Goal: Task Accomplishment & Management: Complete application form

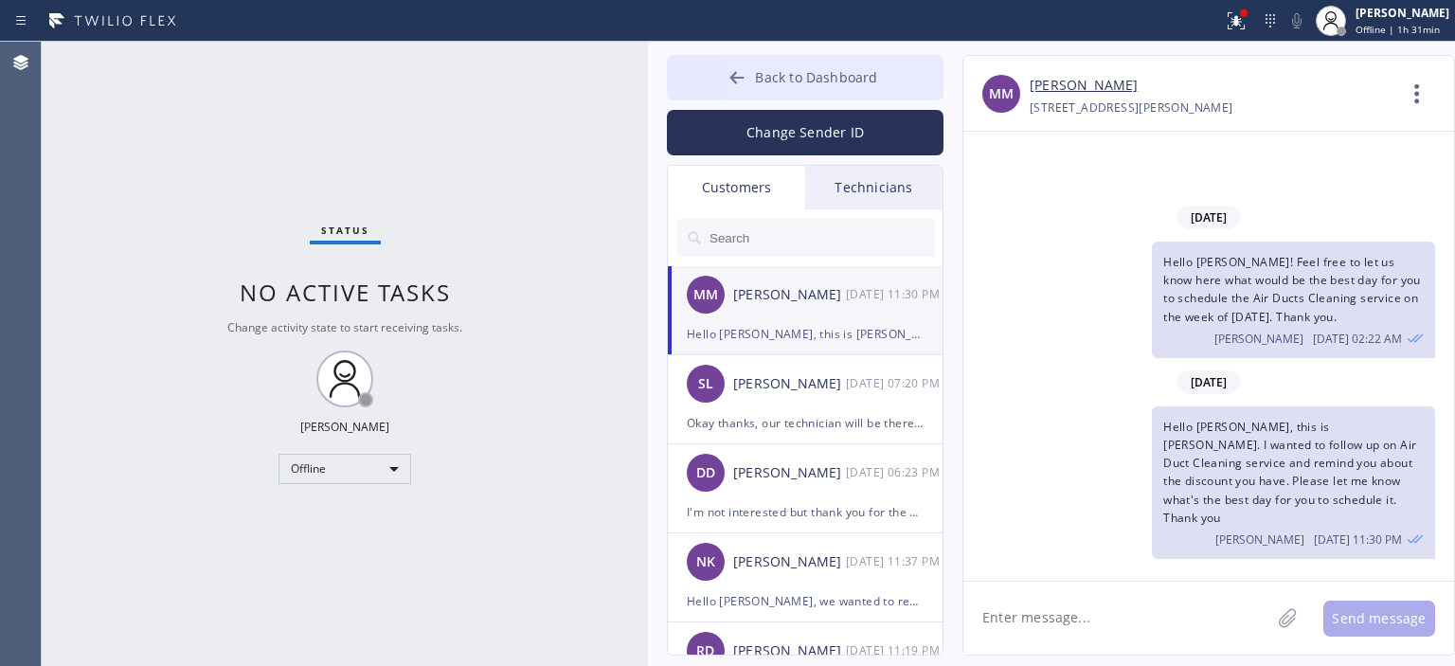
click at [736, 75] on icon at bounding box center [736, 77] width 19 height 19
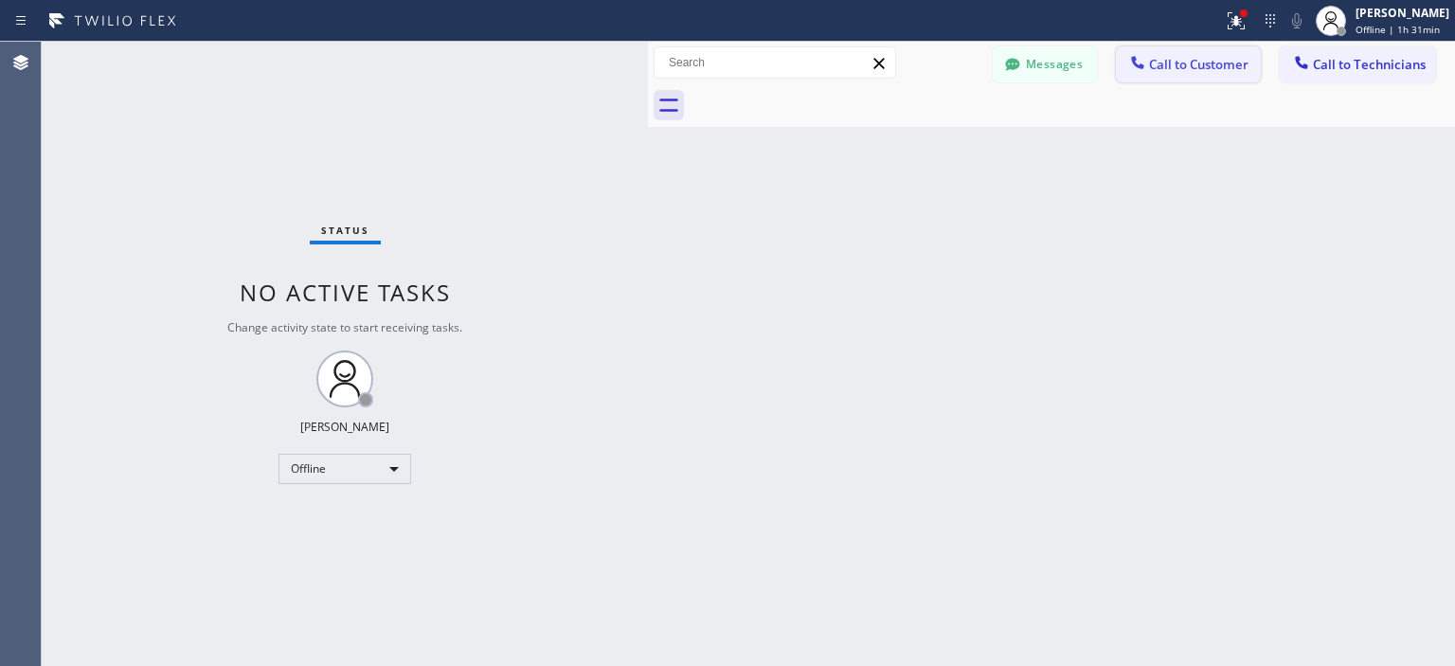
click at [1250, 68] on button "Call to Customer" at bounding box center [1188, 64] width 145 height 36
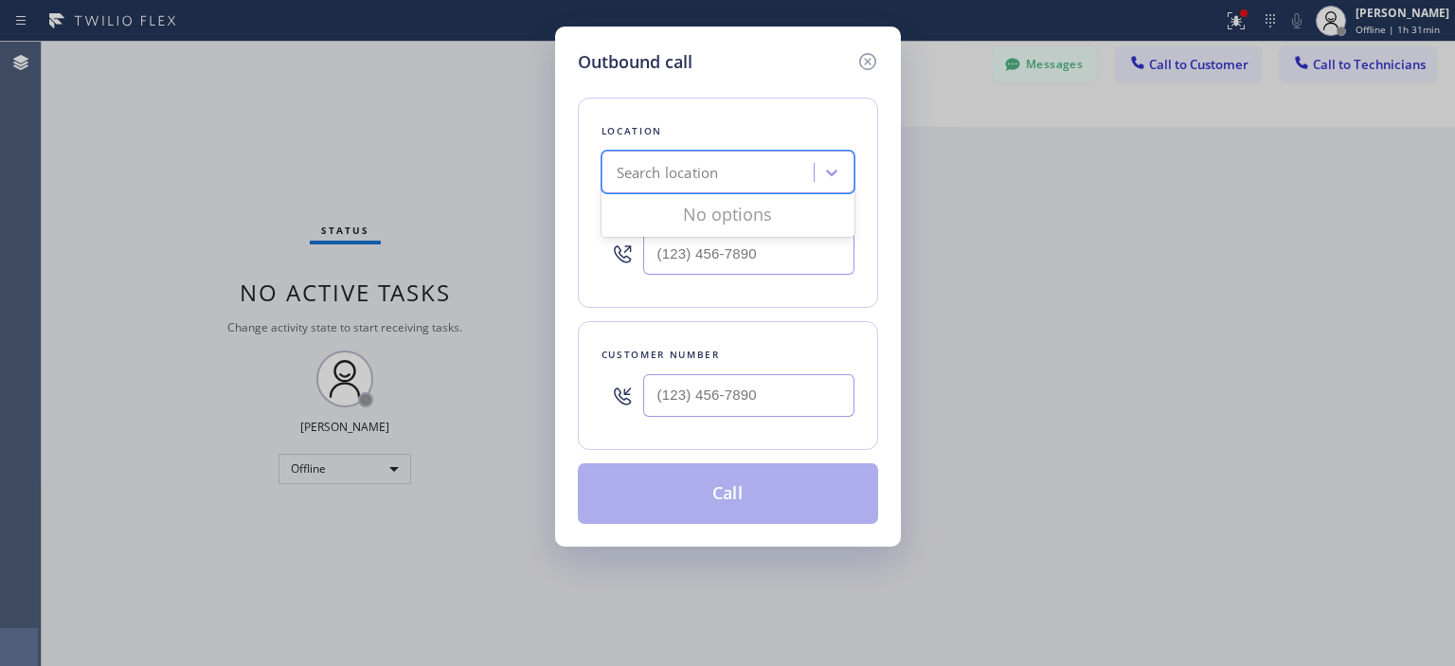
click at [739, 174] on div "Search location" at bounding box center [710, 172] width 206 height 33
type input "5 star air"
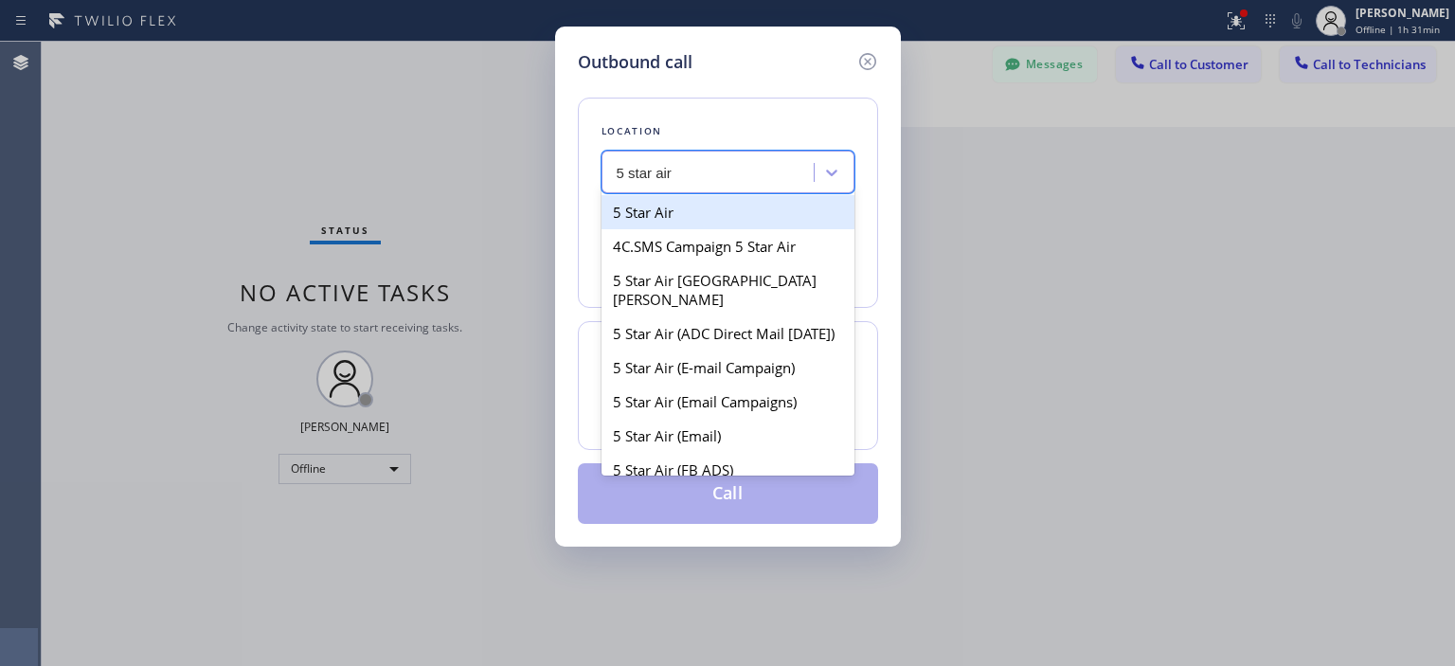
click at [727, 210] on div "5 Star Air" at bounding box center [727, 212] width 253 height 34
type input "[PHONE_NUMBER]"
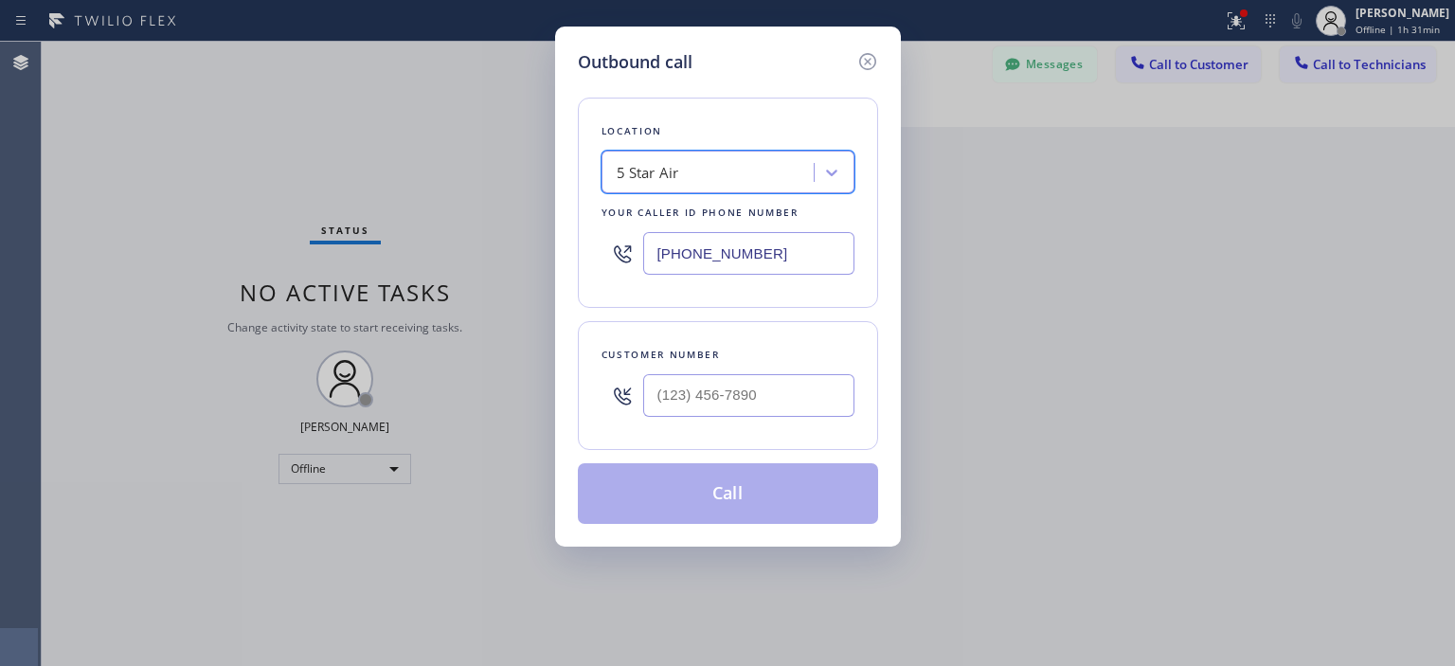
type input "(___) ___-____"
click at [696, 391] on input "(___) ___-____" at bounding box center [748, 395] width 211 height 43
paste input "310) 779-5788"
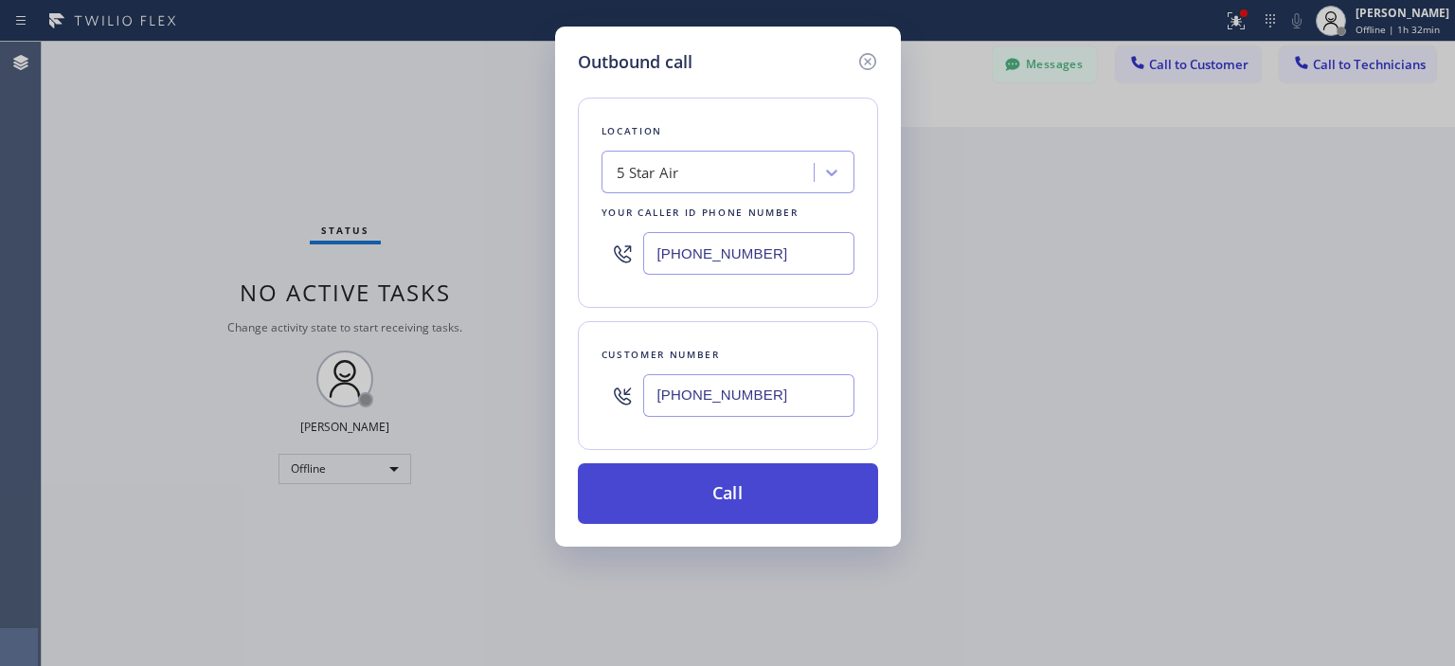
click at [761, 510] on button "Call" at bounding box center [728, 493] width 300 height 61
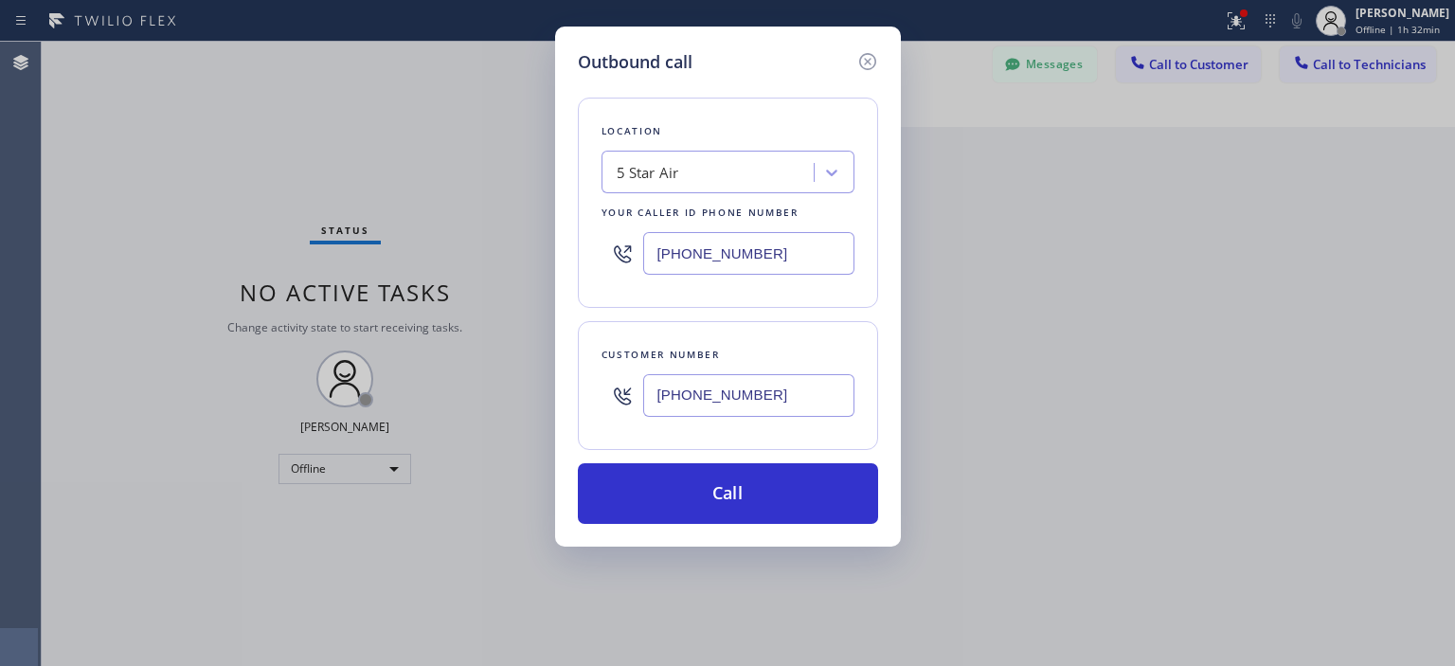
click at [739, 394] on input "[PHONE_NUMBER]" at bounding box center [748, 395] width 211 height 43
click at [869, 60] on icon at bounding box center [867, 61] width 23 height 23
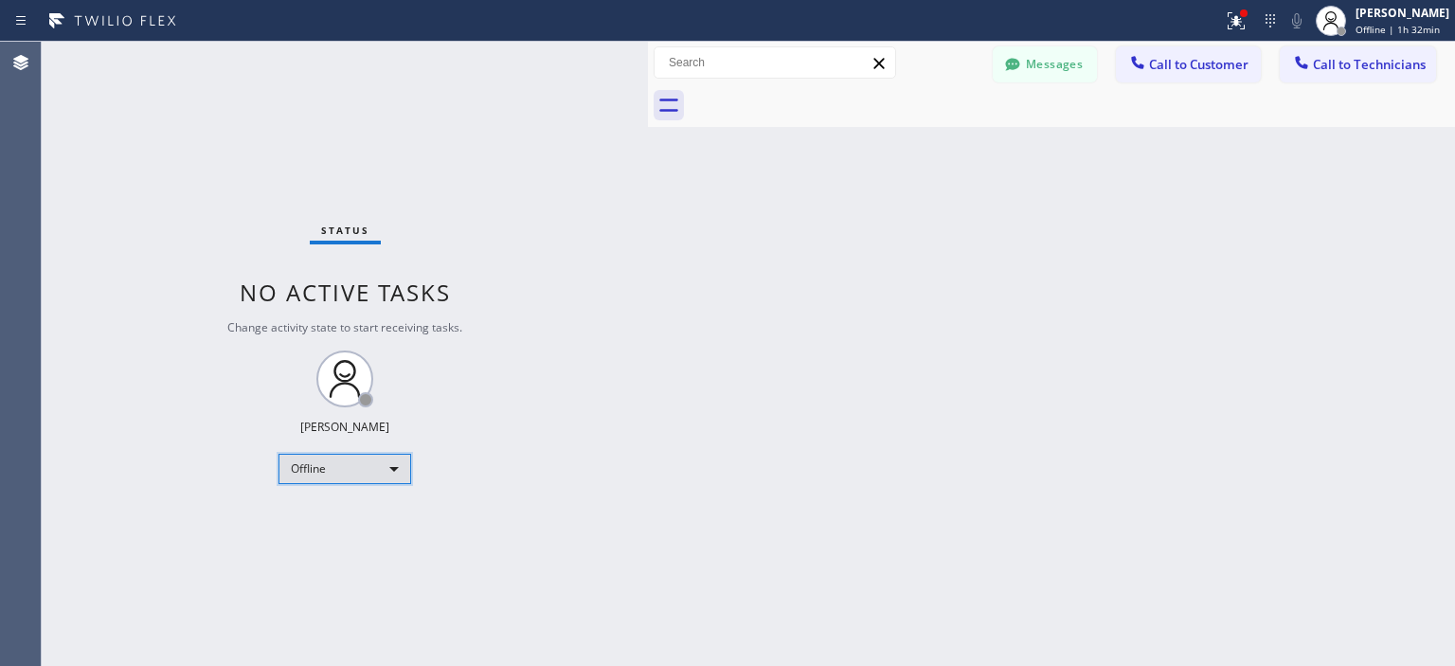
click at [352, 461] on div "Offline" at bounding box center [344, 469] width 133 height 30
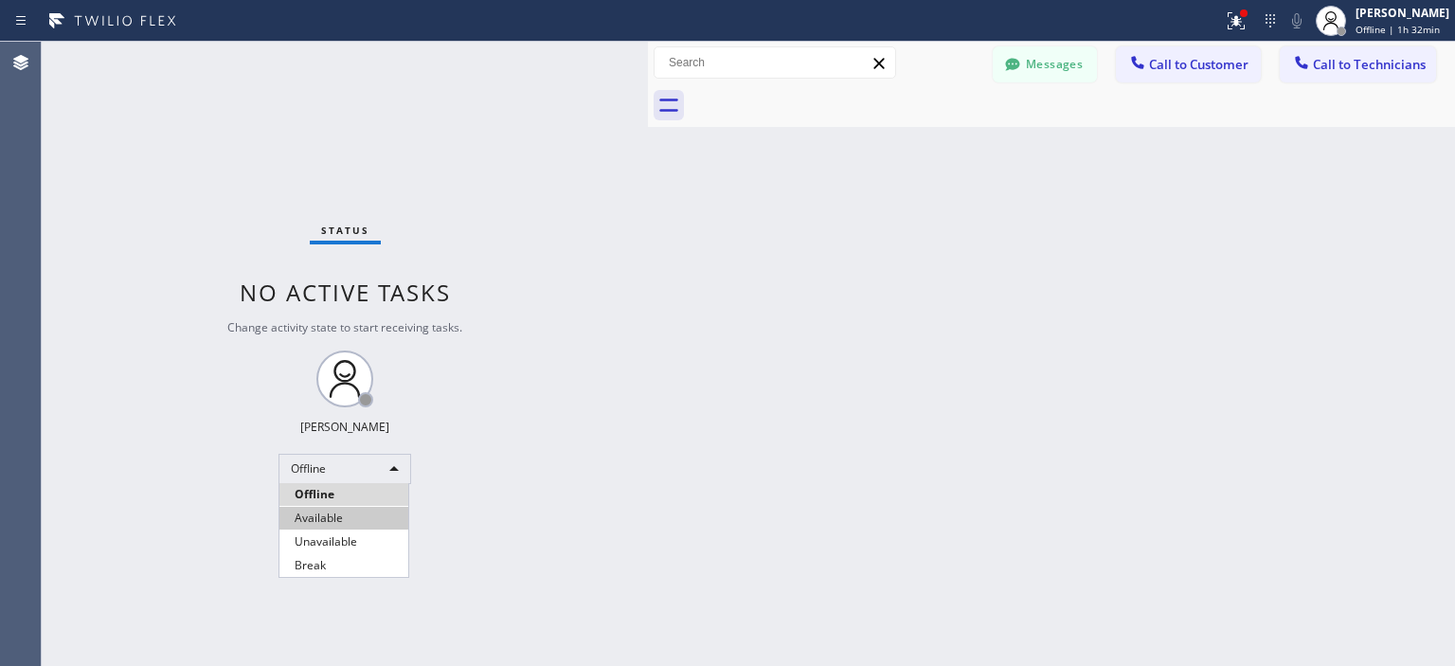
click at [352, 514] on li "Available" at bounding box center [343, 518] width 129 height 23
click at [1366, 68] on span "Call to Technicians" at bounding box center [1369, 64] width 113 height 17
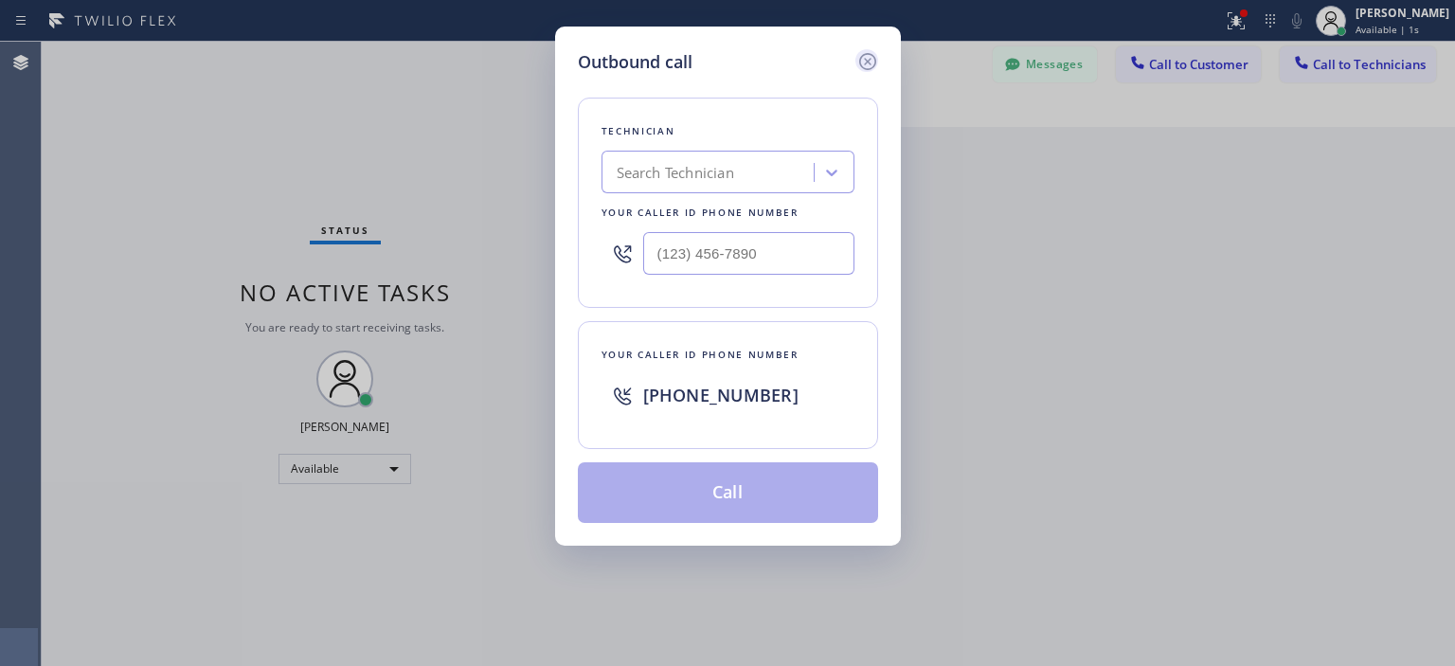
click at [868, 60] on icon at bounding box center [866, 61] width 17 height 17
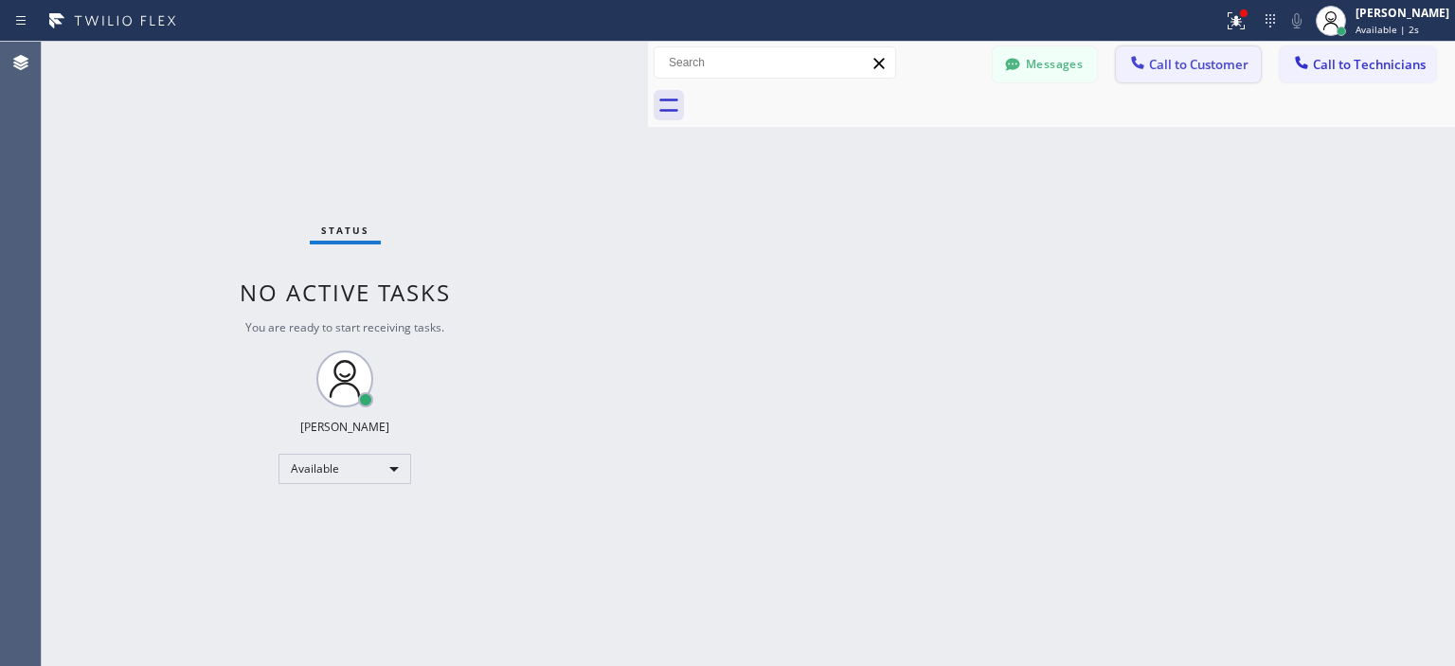
click at [1205, 50] on button "Call to Customer" at bounding box center [1188, 64] width 145 height 36
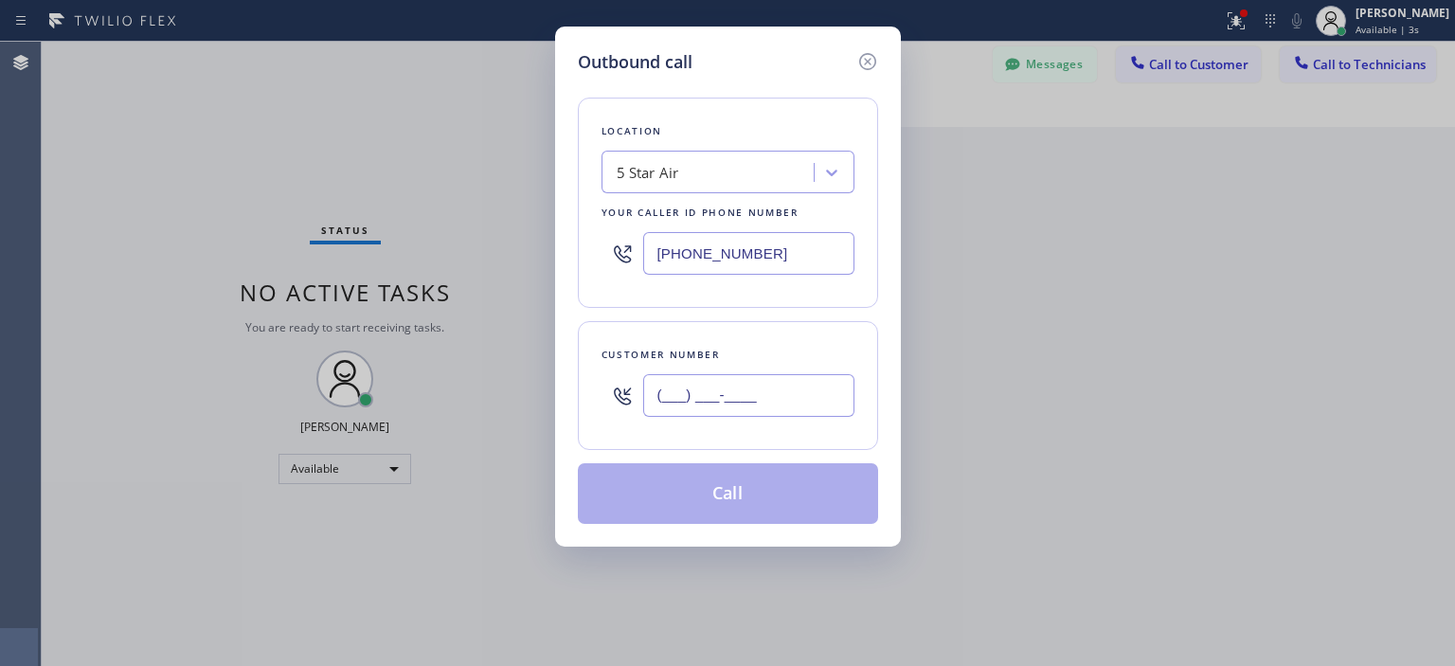
click at [705, 398] on input "(___) ___-____" at bounding box center [748, 395] width 211 height 43
paste input "310) 779-5788"
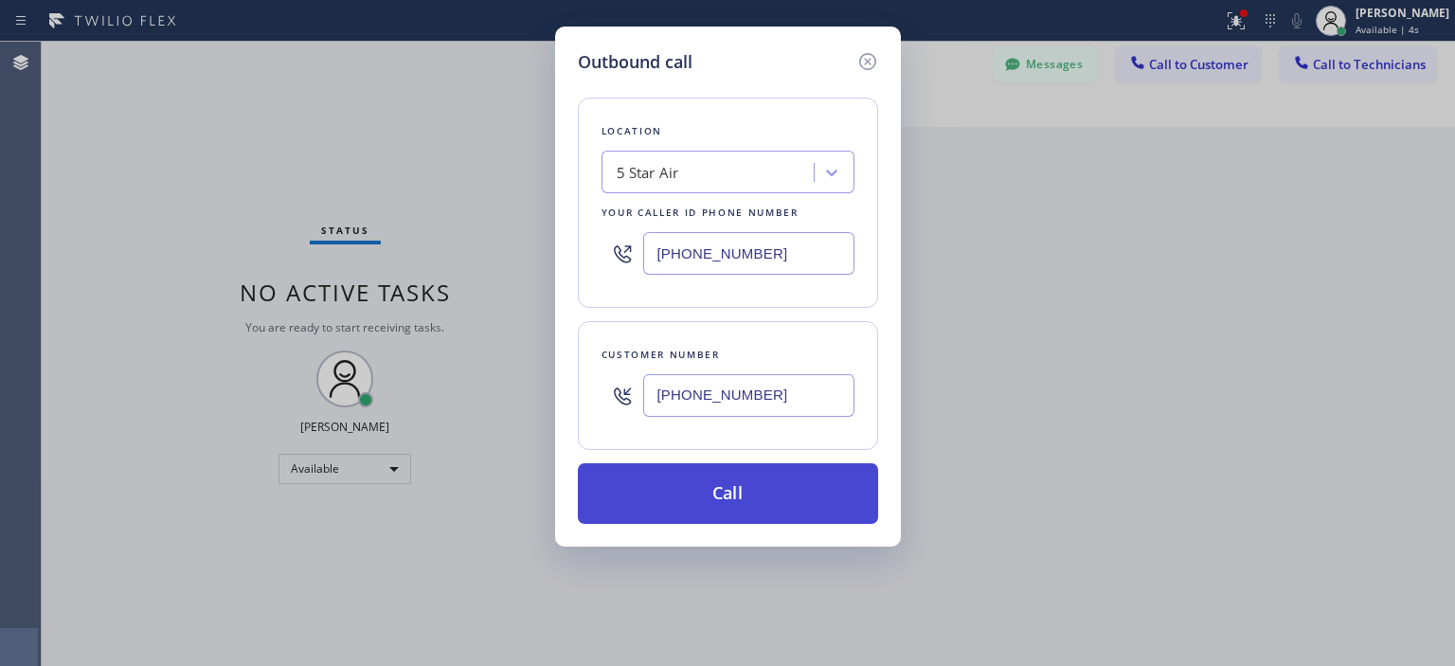
type input "[PHONE_NUMBER]"
click at [760, 493] on button "Call" at bounding box center [728, 493] width 300 height 61
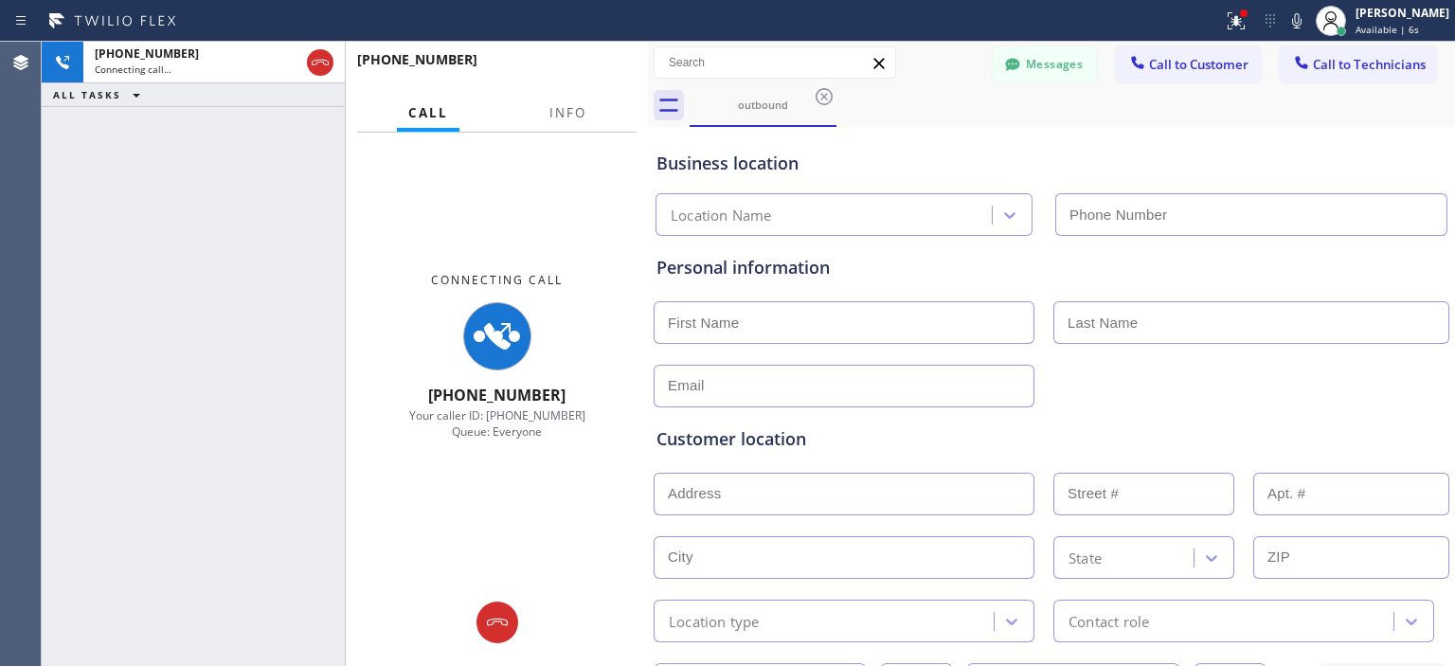
type input "[PHONE_NUMBER]"
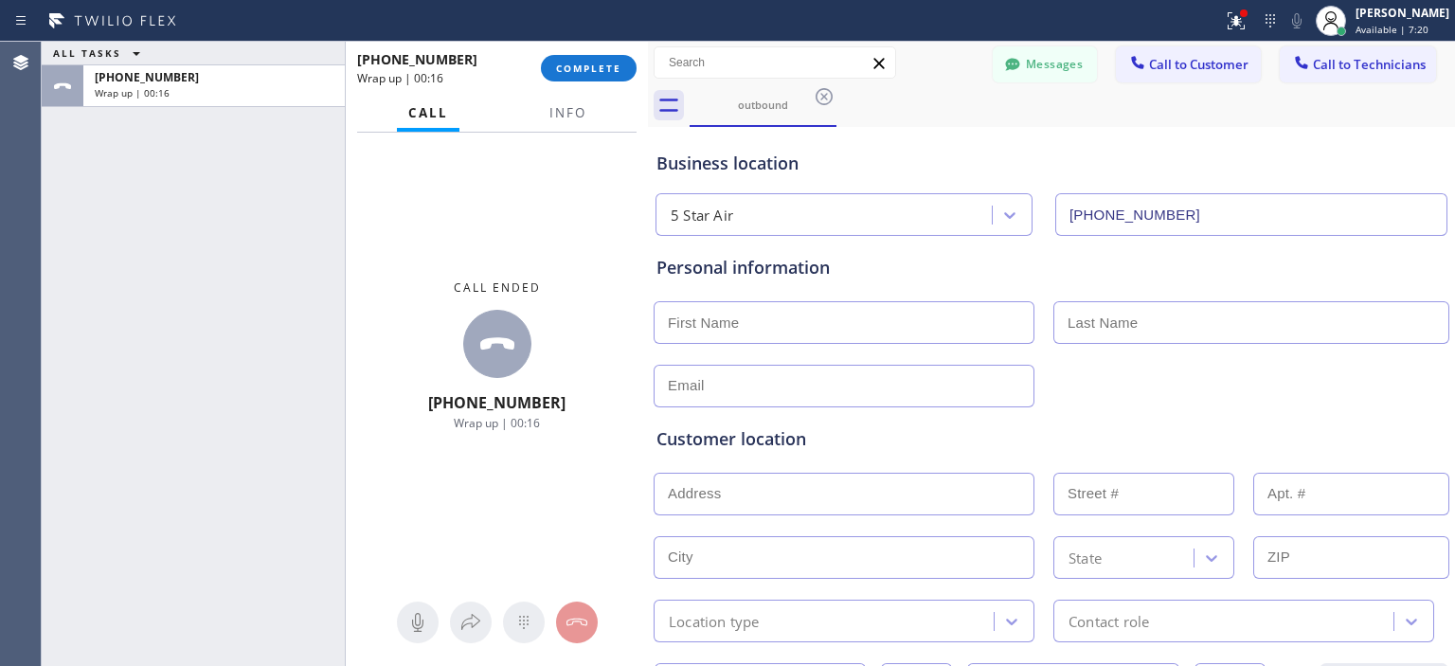
click at [775, 494] on input "text" at bounding box center [843, 494] width 381 height 43
paste input "[STREET_ADDRESS]"
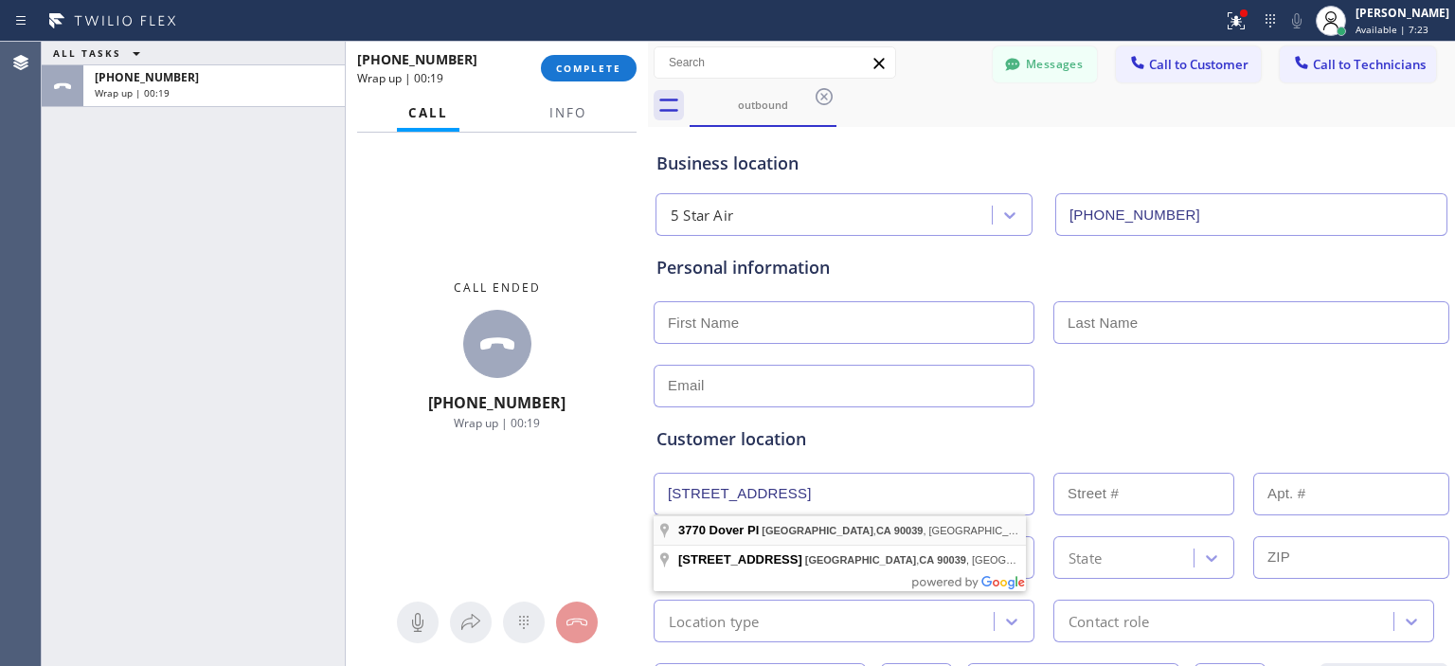
type input "[STREET_ADDRESS]"
type input "3770"
type input "[GEOGRAPHIC_DATA]"
type input "90039"
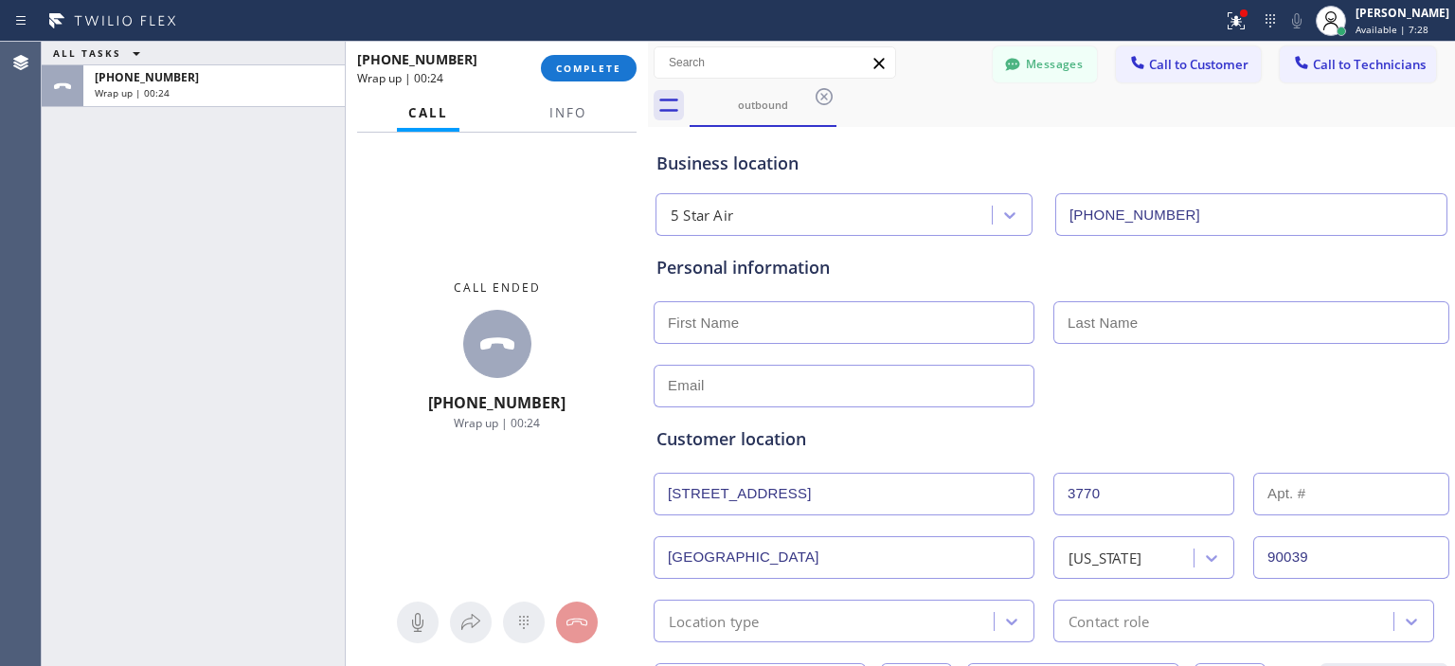
click at [803, 325] on input "text" at bounding box center [843, 322] width 381 height 43
click at [1102, 312] on input "text" at bounding box center [1251, 322] width 396 height 43
click at [676, 329] on input "Al" at bounding box center [843, 322] width 381 height 43
click at [729, 320] on input "El" at bounding box center [843, 322] width 381 height 43
type input "[PERSON_NAME]"
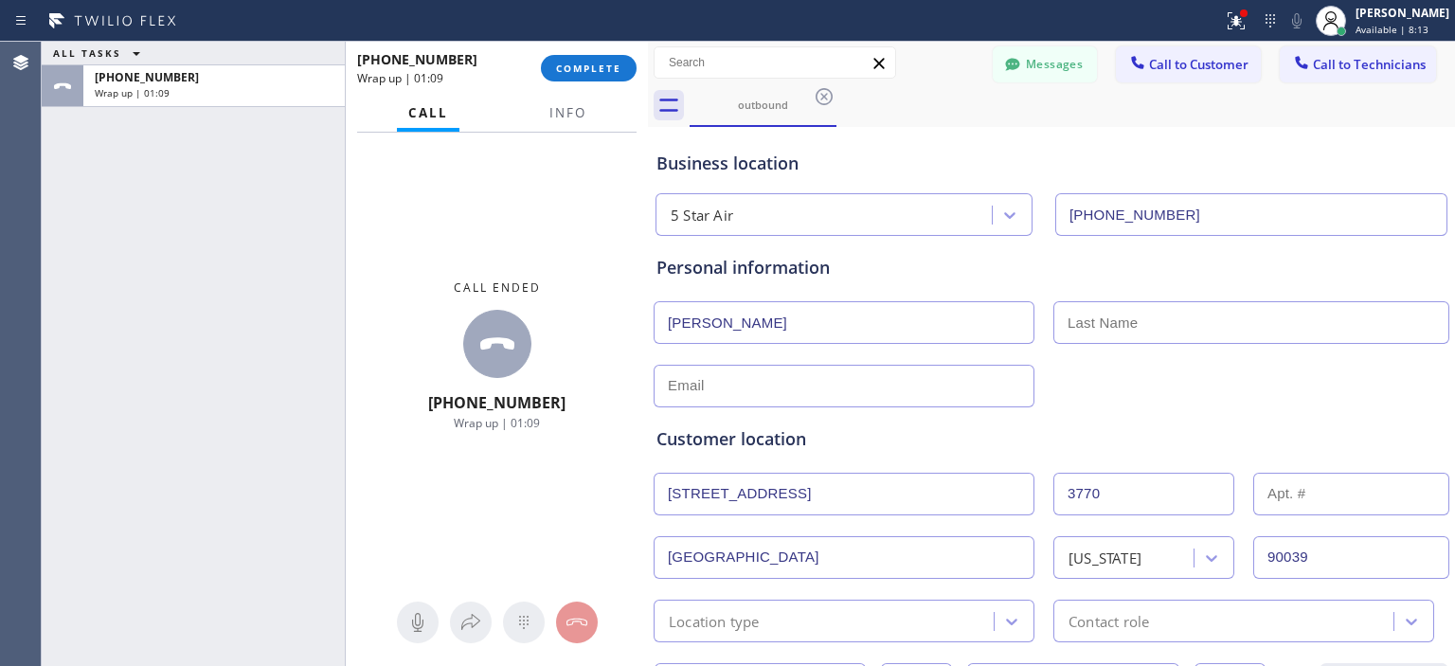
click at [1087, 332] on input "text" at bounding box center [1251, 322] width 396 height 43
type input "Segel"
click at [884, 385] on input "text" at bounding box center [843, 386] width 381 height 43
paste input "[EMAIL_ADDRESS][DOMAIN_NAME]"
type input "[EMAIL_ADDRESS][DOMAIN_NAME]"
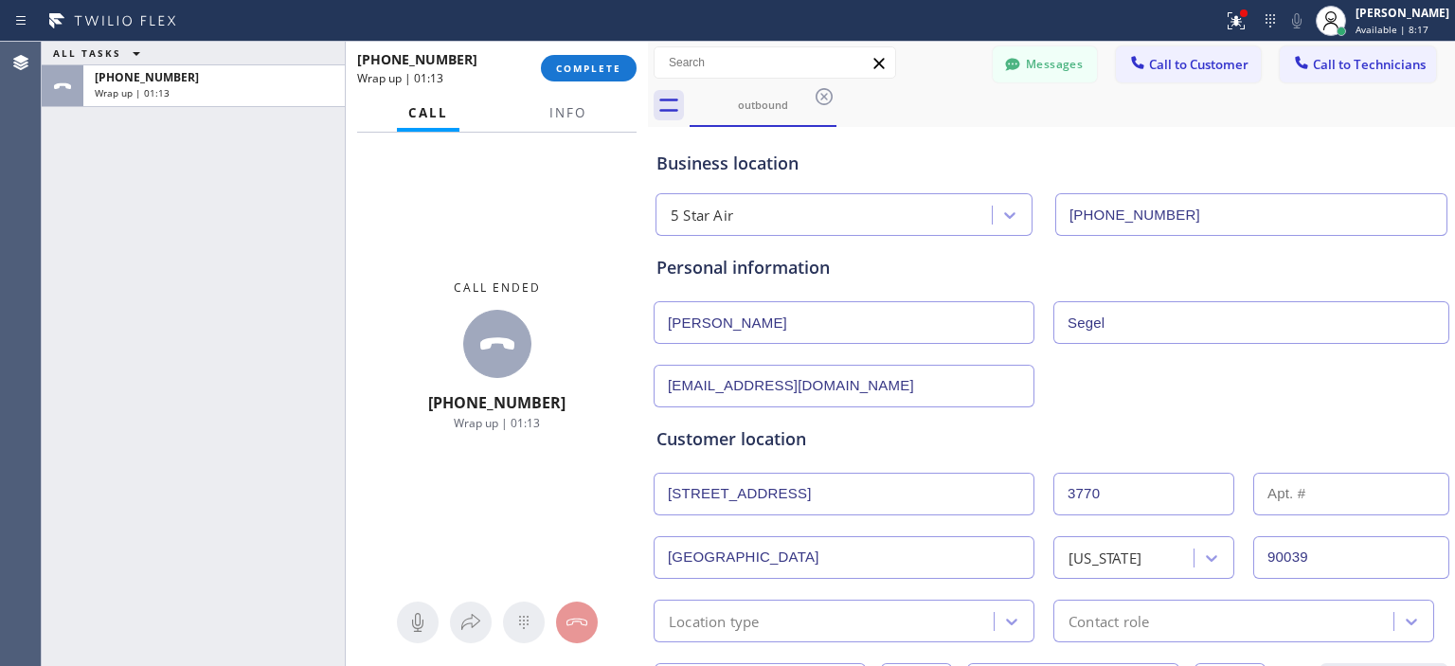
click at [1187, 404] on div "Customer location >> ADD NEW ADDRESS << + NEW ADDRESS [STREET_ADDRESS][US_STATE…" at bounding box center [1051, 521] width 797 height 242
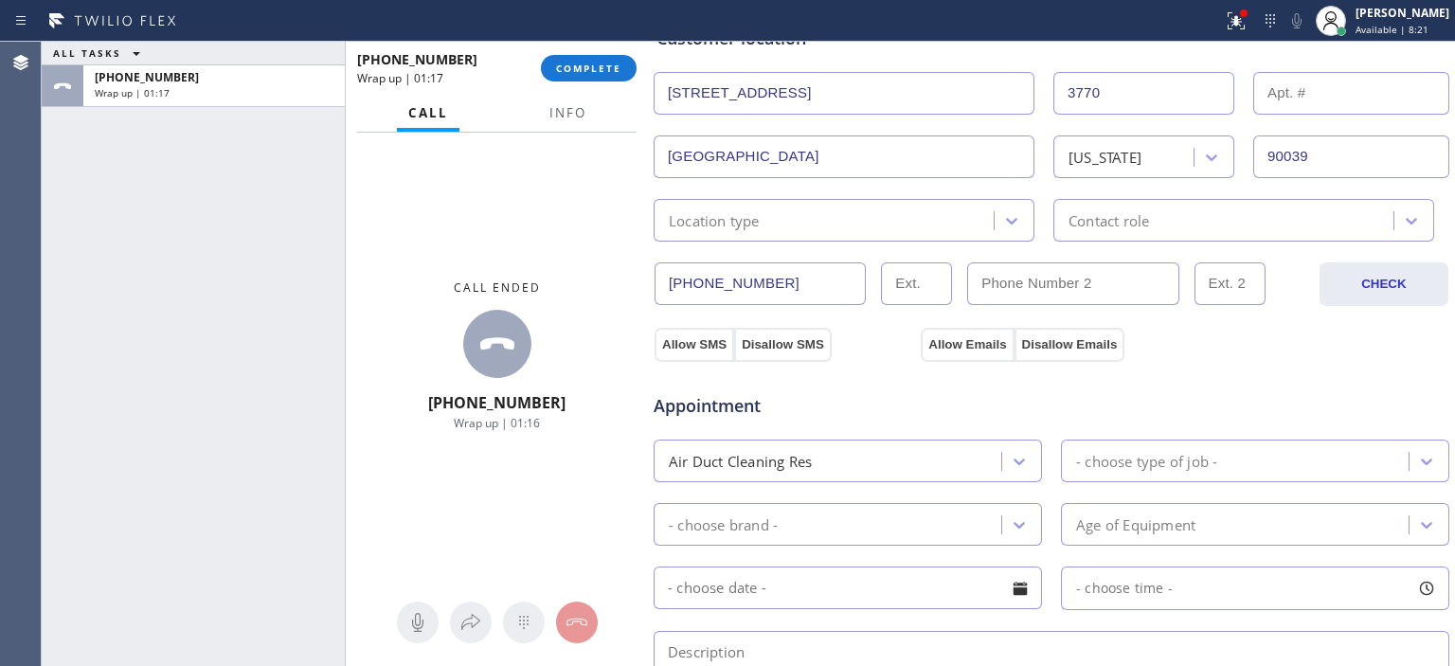
scroll to position [401, 0]
click at [1417, 461] on icon at bounding box center [1426, 461] width 19 height 19
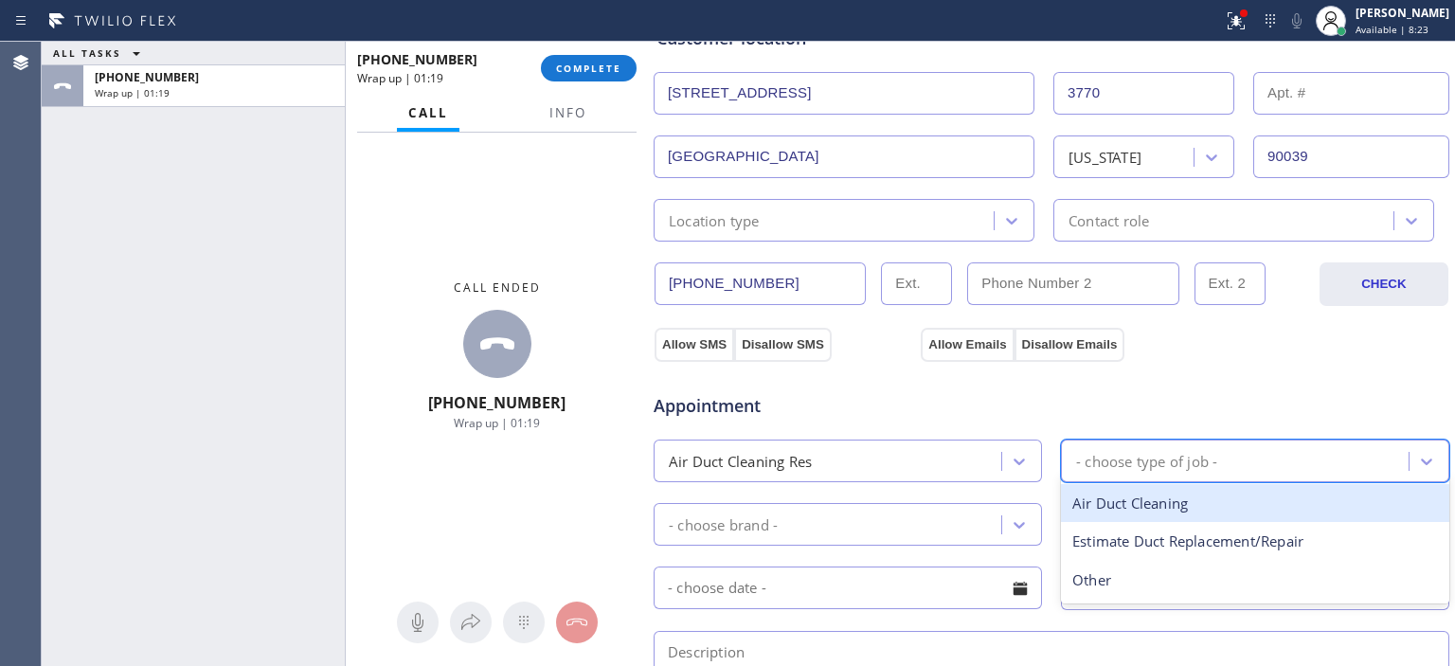
click at [1222, 502] on div "Air Duct Cleaning" at bounding box center [1255, 503] width 388 height 39
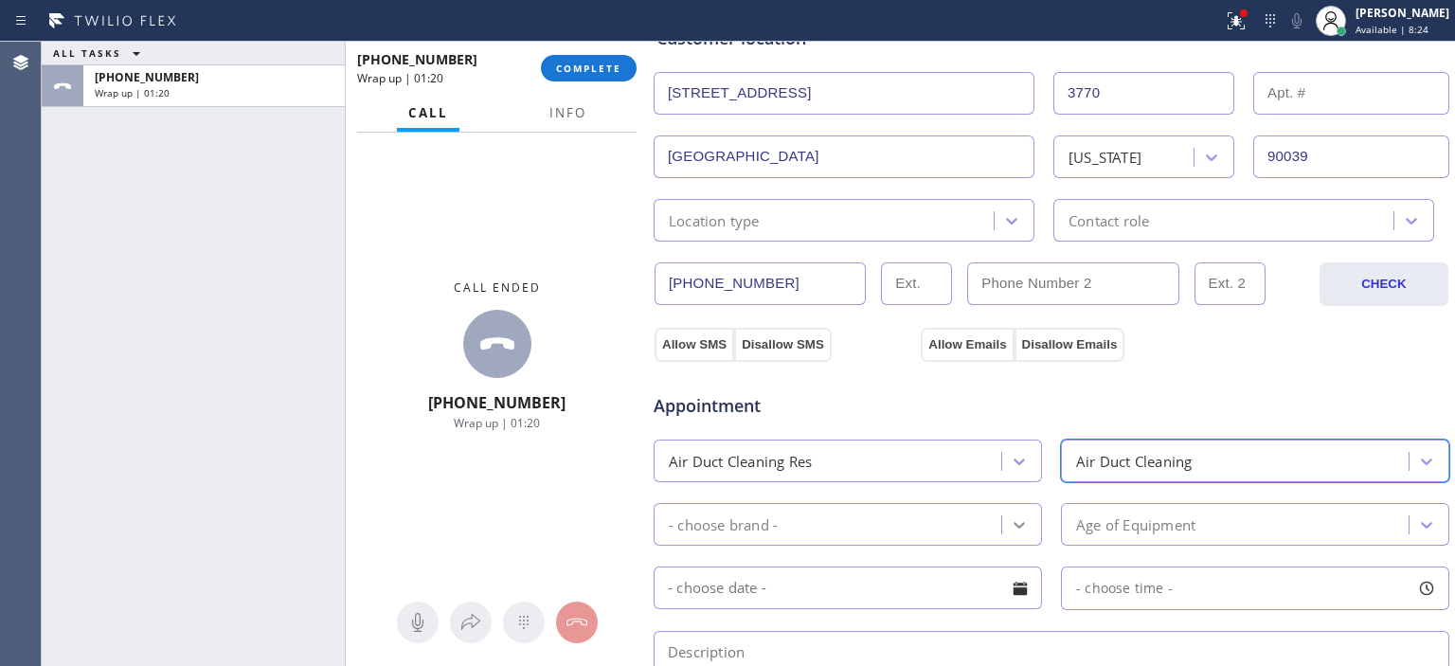
click at [1010, 515] on icon at bounding box center [1019, 524] width 19 height 19
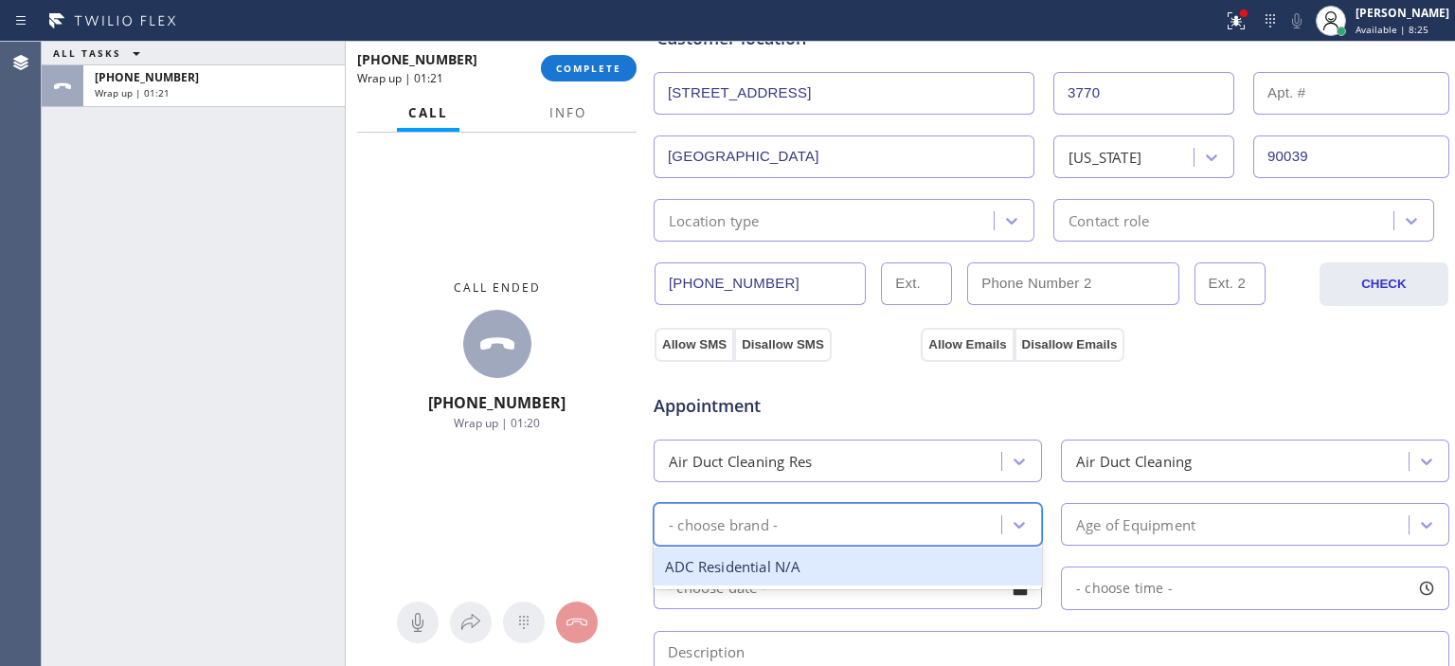
click at [854, 567] on div "ADC Residential N/A" at bounding box center [847, 566] width 388 height 39
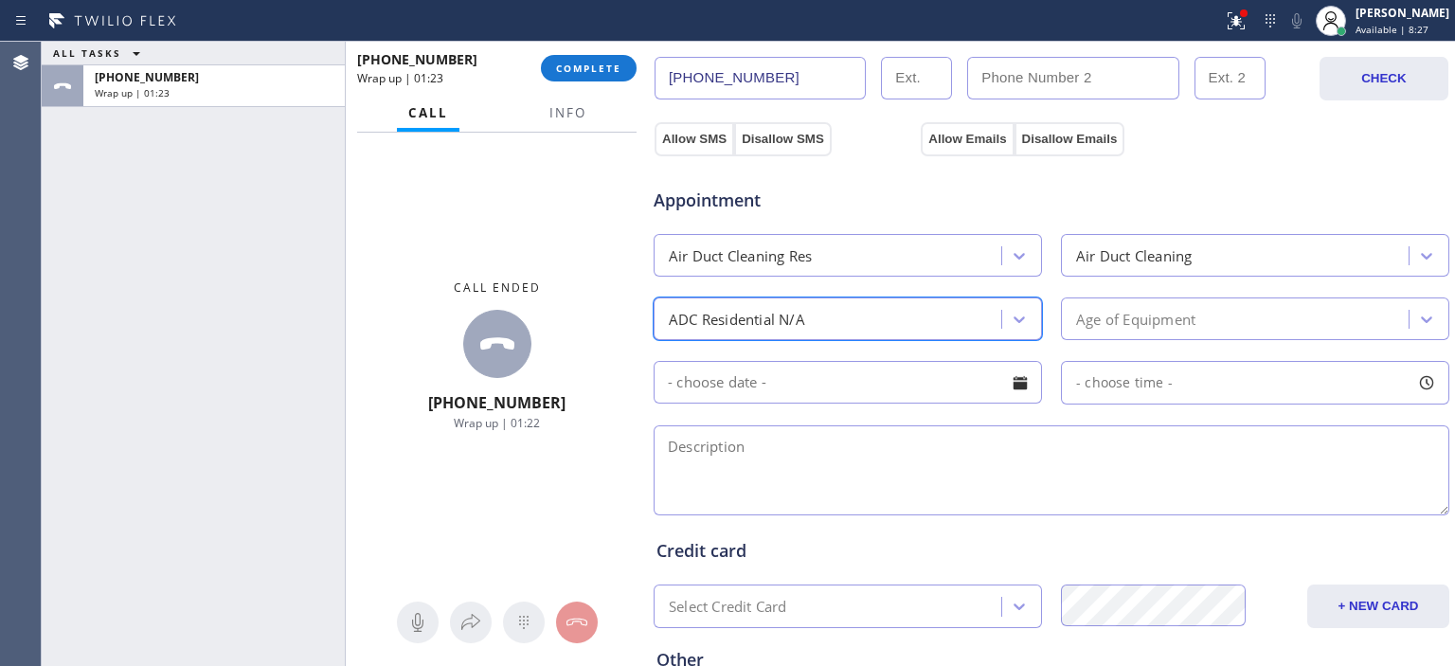
scroll to position [609, 0]
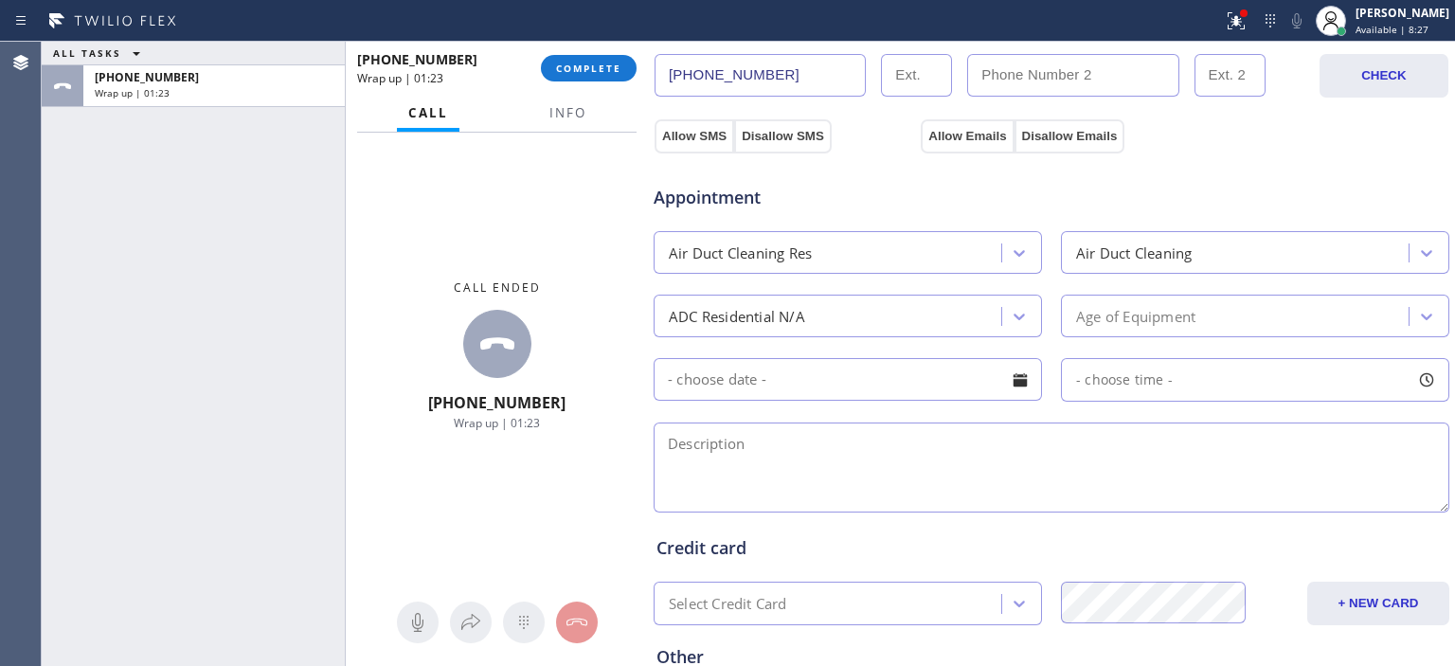
click at [1012, 381] on div at bounding box center [1020, 380] width 32 height 32
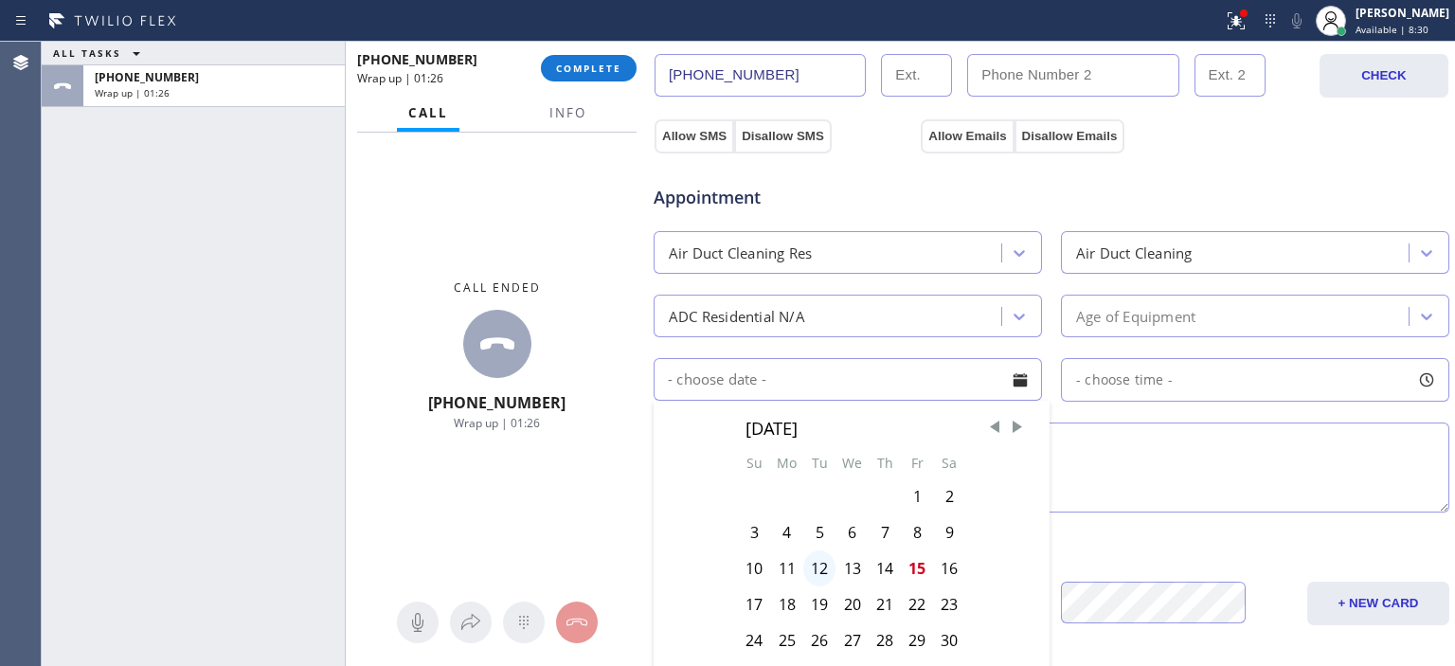
click at [819, 564] on div "12" at bounding box center [819, 568] width 32 height 36
type input "[DATE]"
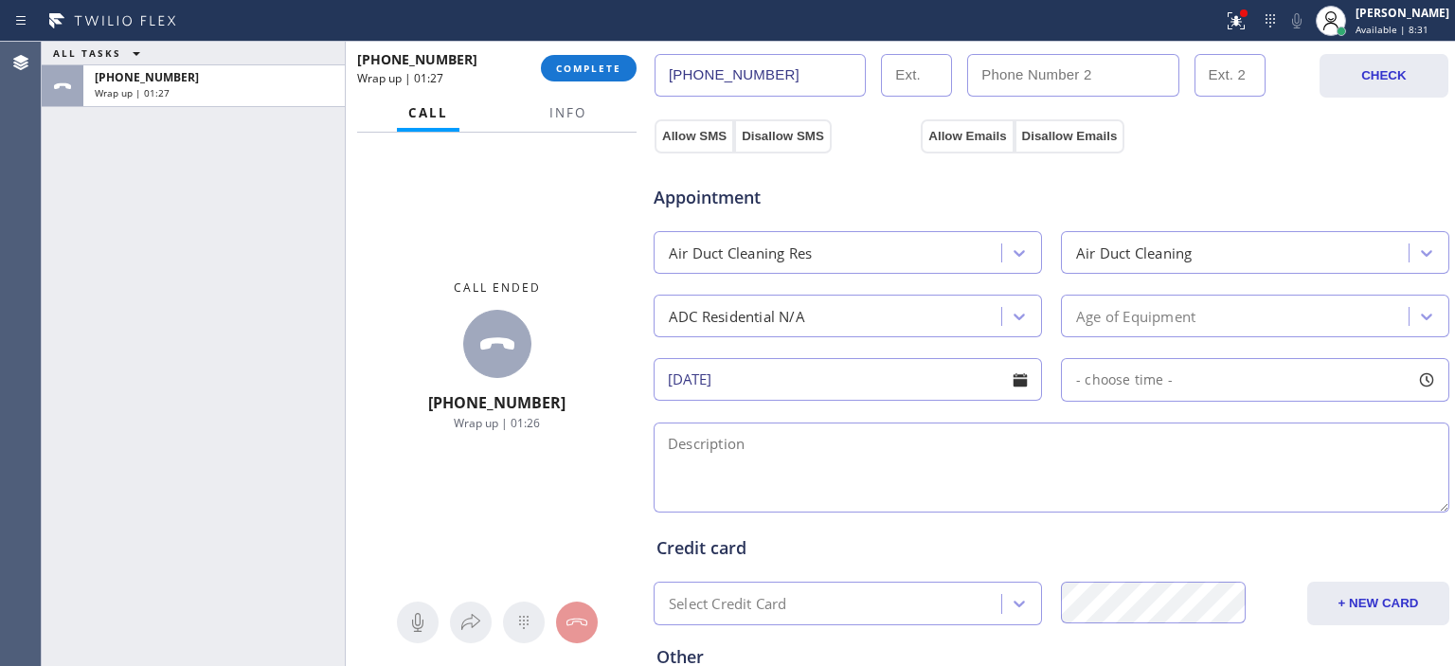
click at [1198, 377] on div "- choose time -" at bounding box center [1255, 380] width 388 height 44
drag, startPoint x: 1073, startPoint y: 488, endPoint x: 1092, endPoint y: 492, distance: 19.3
click at [1095, 492] on div at bounding box center [1106, 495] width 23 height 40
drag, startPoint x: 1101, startPoint y: 487, endPoint x: 1119, endPoint y: 491, distance: 17.5
click at [1121, 491] on div at bounding box center [1132, 495] width 23 height 40
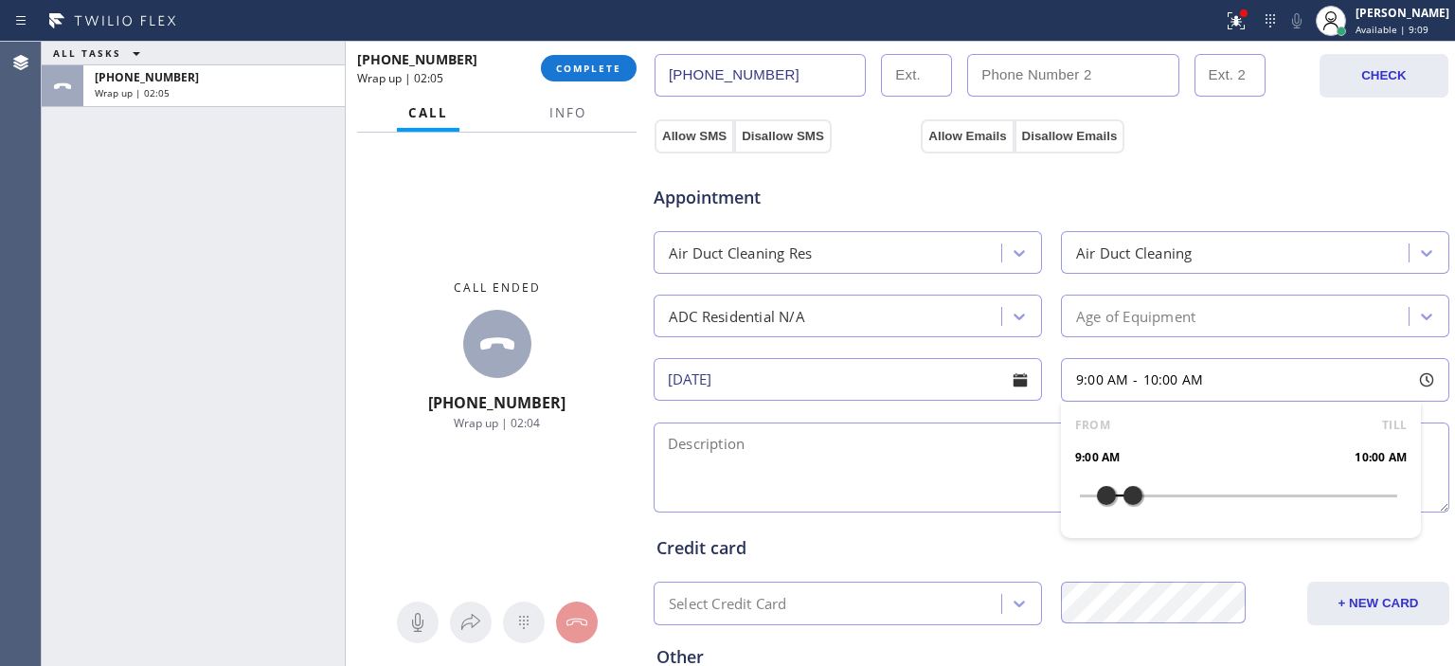
drag, startPoint x: 1070, startPoint y: 490, endPoint x: 1093, endPoint y: 496, distance: 23.7
click at [1095, 496] on div at bounding box center [1106, 495] width 23 height 40
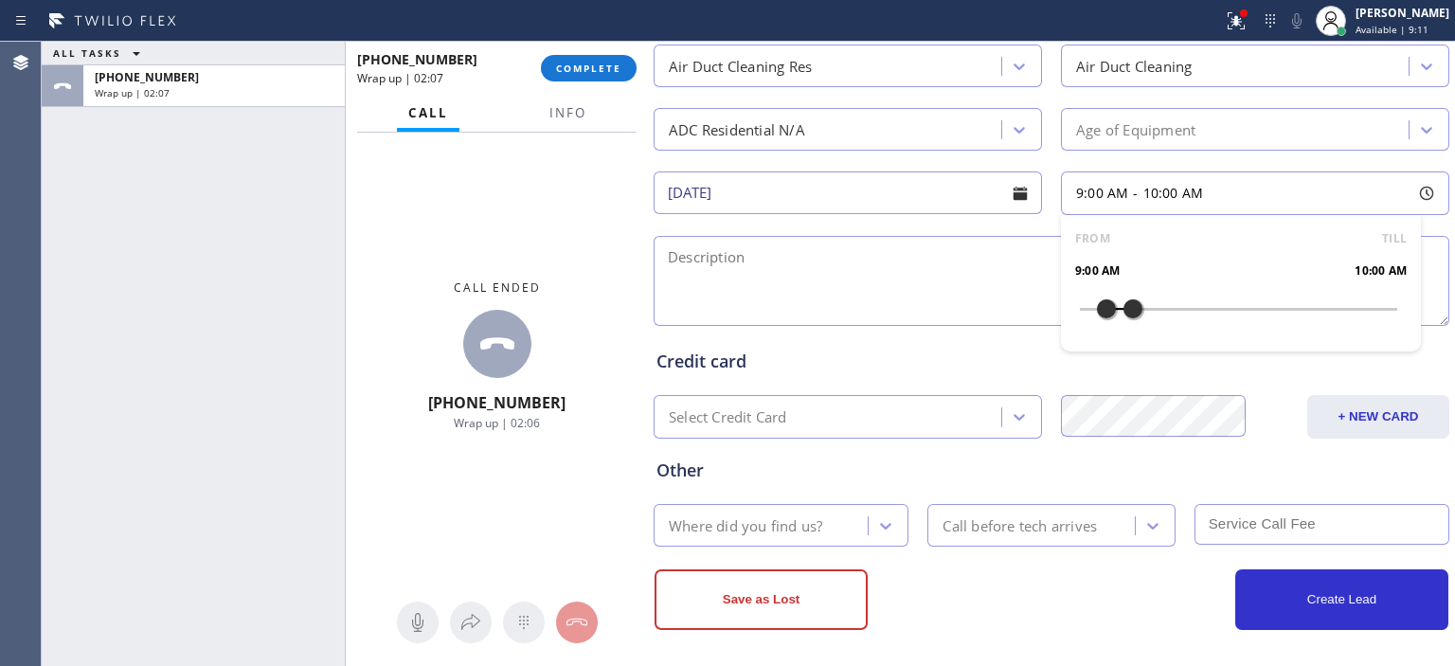
scroll to position [763, 0]
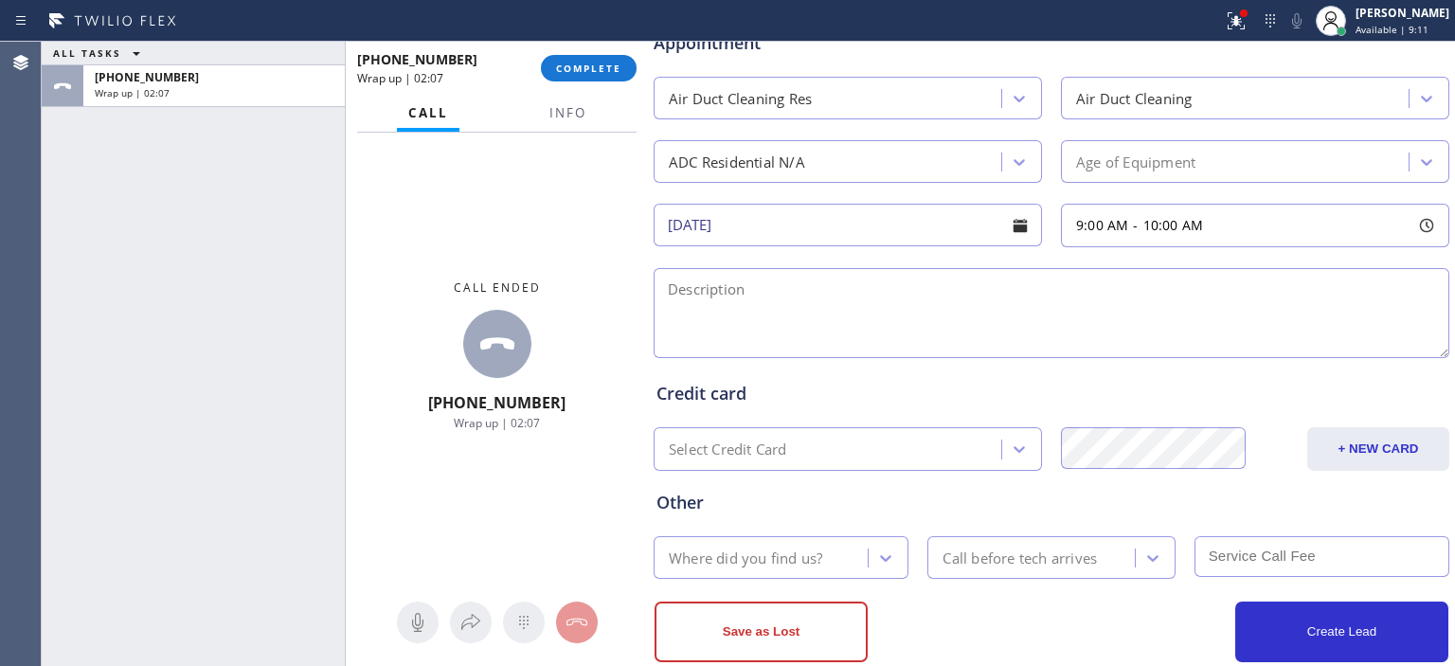
click at [796, 302] on textarea at bounding box center [1051, 313] width 796 height 90
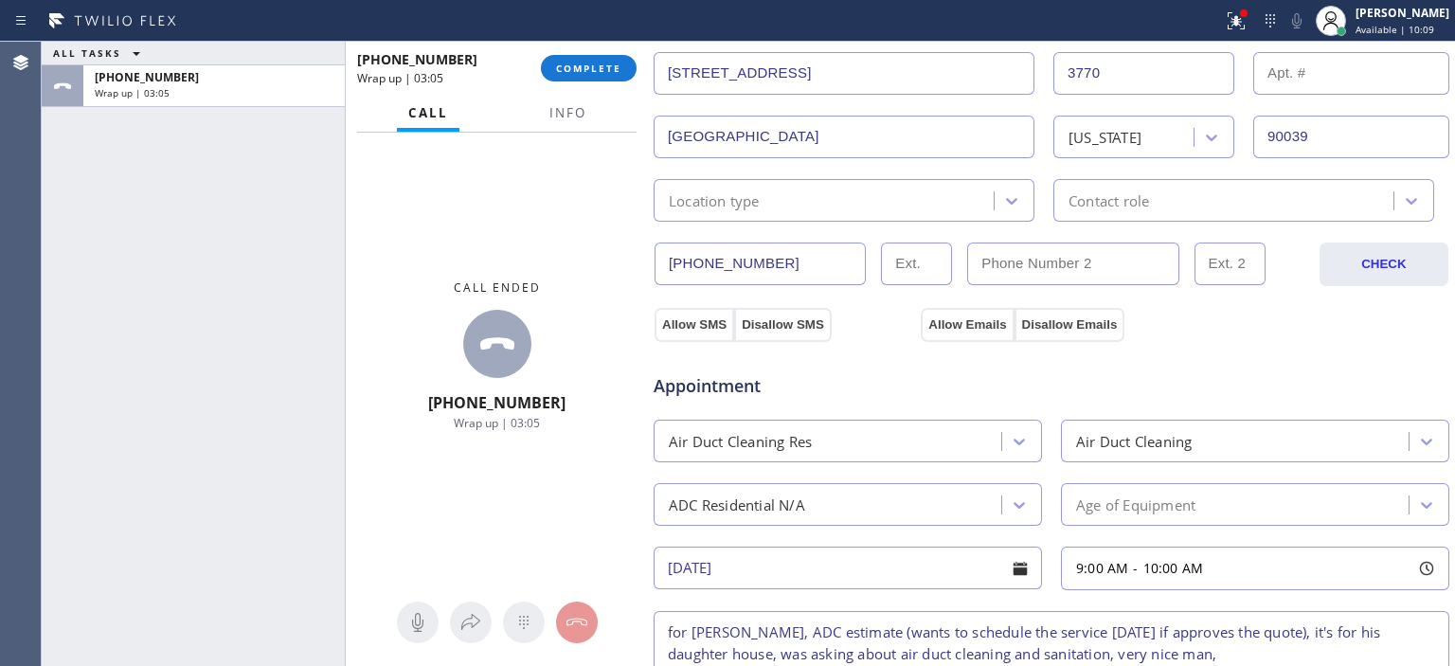
scroll to position [368, 0]
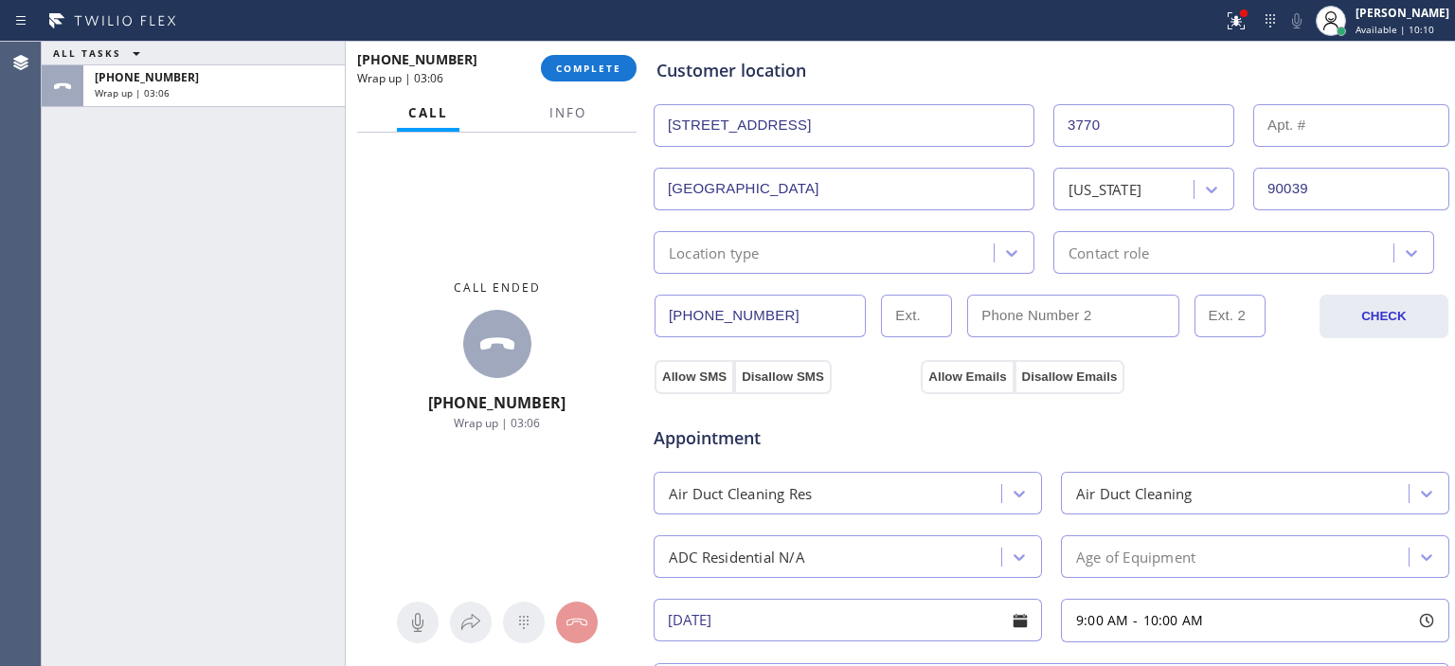
type textarea "for [PERSON_NAME], ADC estimate (wants to schedule the service [DATE] if approv…"
drag, startPoint x: 1324, startPoint y: 188, endPoint x: 1286, endPoint y: 187, distance: 37.9
click at [1286, 187] on input "90039" at bounding box center [1351, 189] width 196 height 43
click at [1312, 386] on div "Appointment Air Duct Cleaning Res Air Duct Cleaning ADC Residential N/A Age of …" at bounding box center [1051, 570] width 797 height 371
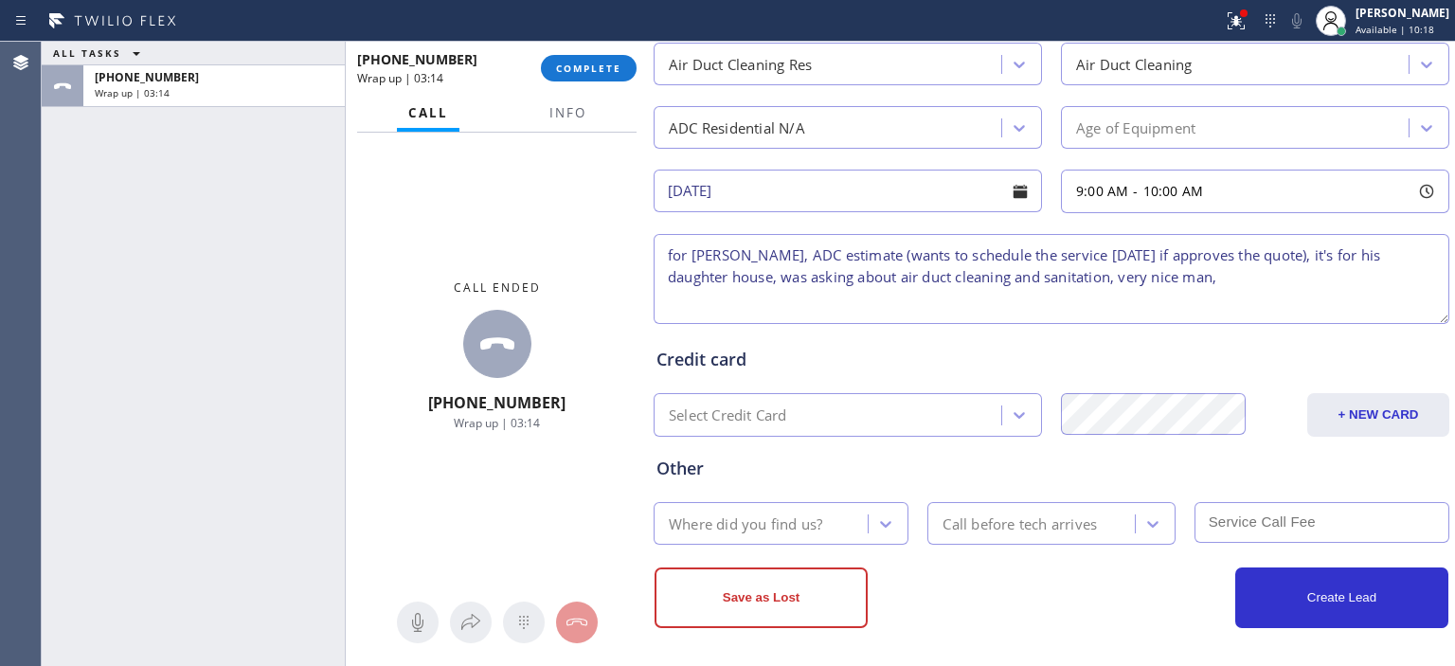
scroll to position [796, 0]
click at [886, 517] on icon at bounding box center [885, 524] width 19 height 19
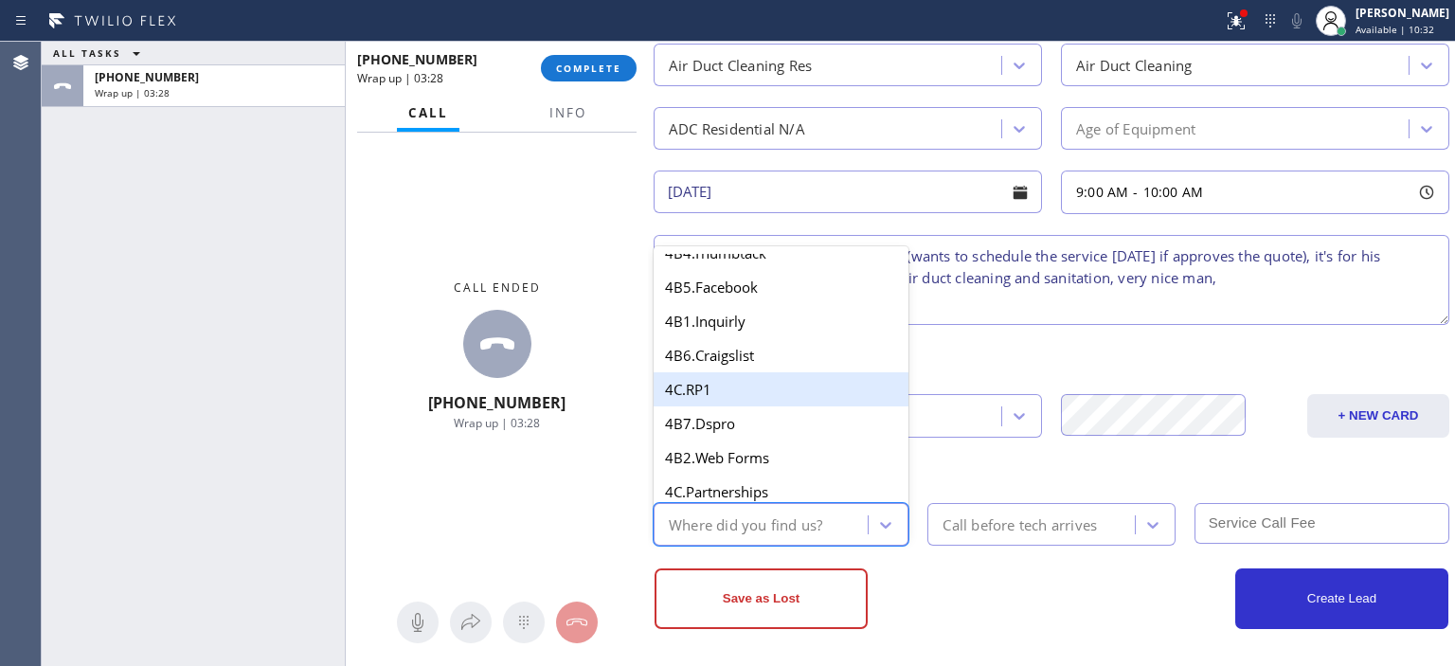
scroll to position [669, 0]
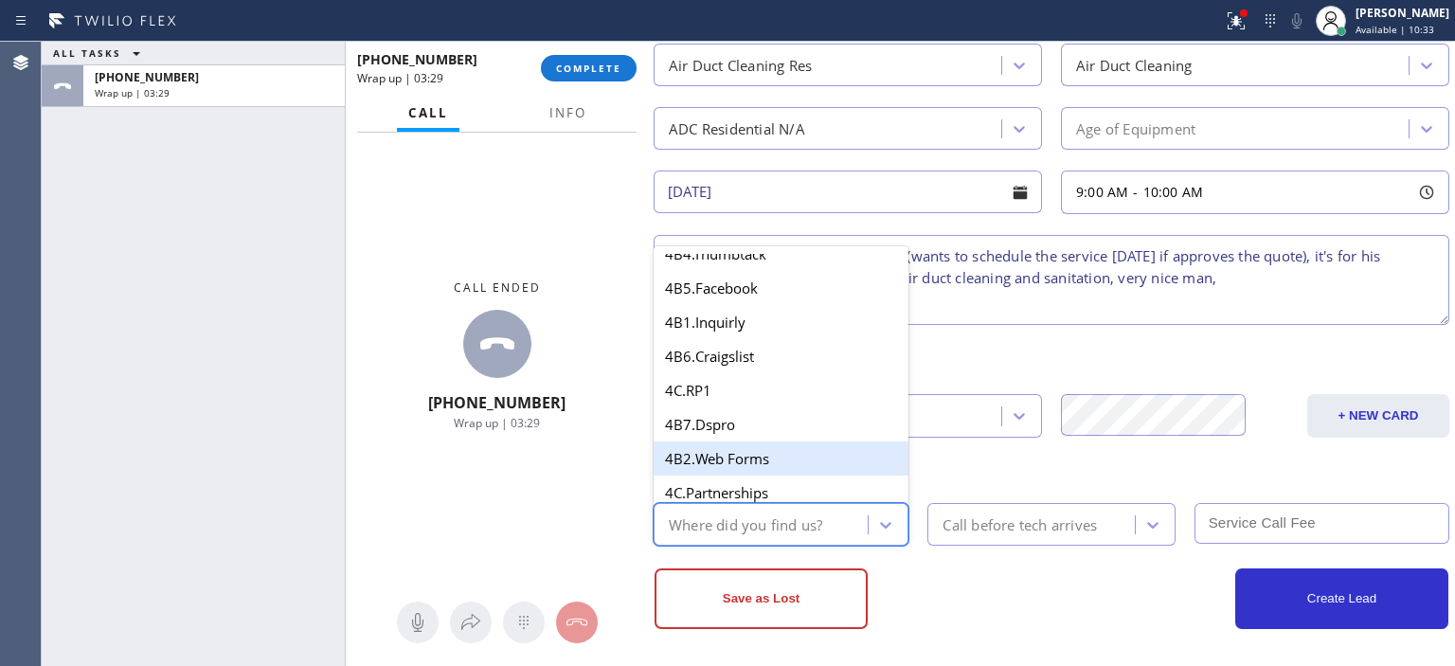
click at [791, 448] on div "4B2.Web Forms" at bounding box center [780, 458] width 255 height 34
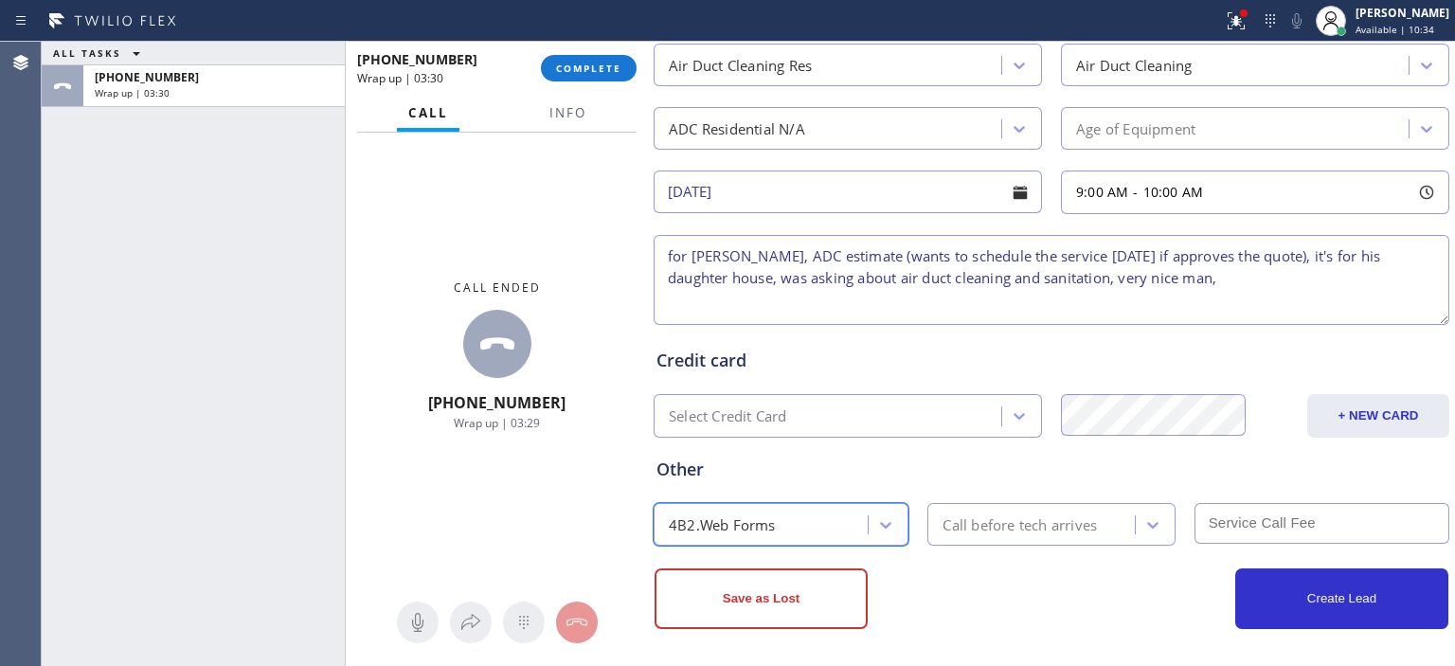
click at [1086, 528] on div "Call before tech arrives" at bounding box center [1019, 524] width 154 height 22
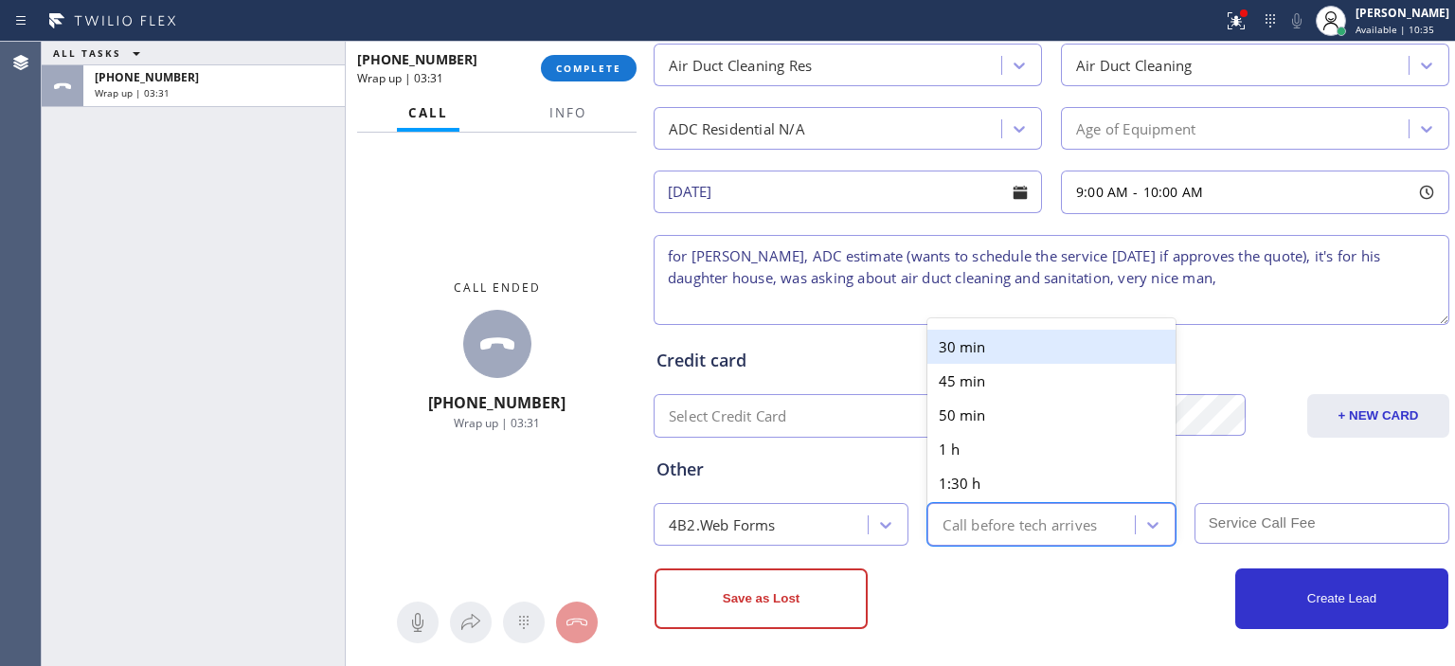
click at [1042, 351] on div "30 min" at bounding box center [1050, 347] width 247 height 34
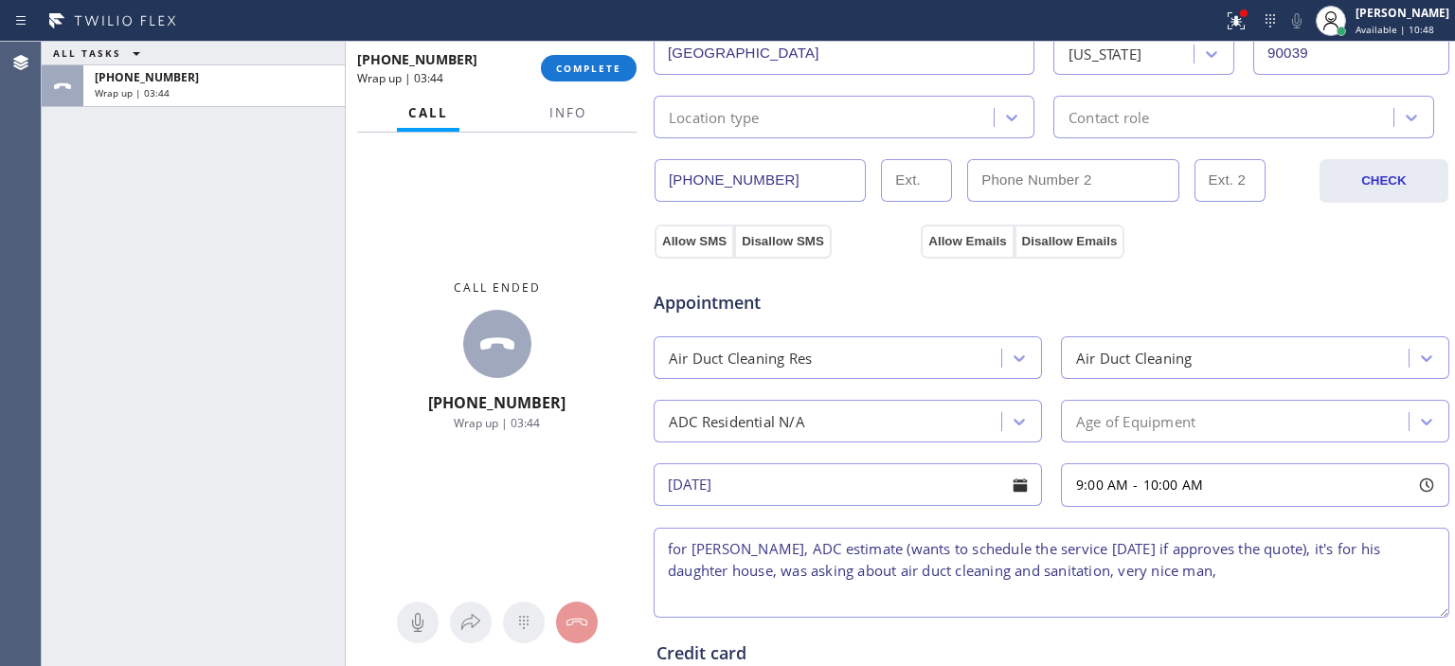
scroll to position [503, 0]
type input "(___) ___-____"
click at [1023, 182] on input "(___) ___-____" at bounding box center [1072, 181] width 211 height 43
paste input "310) 614-0437"
type input "[PHONE_NUMBER]"
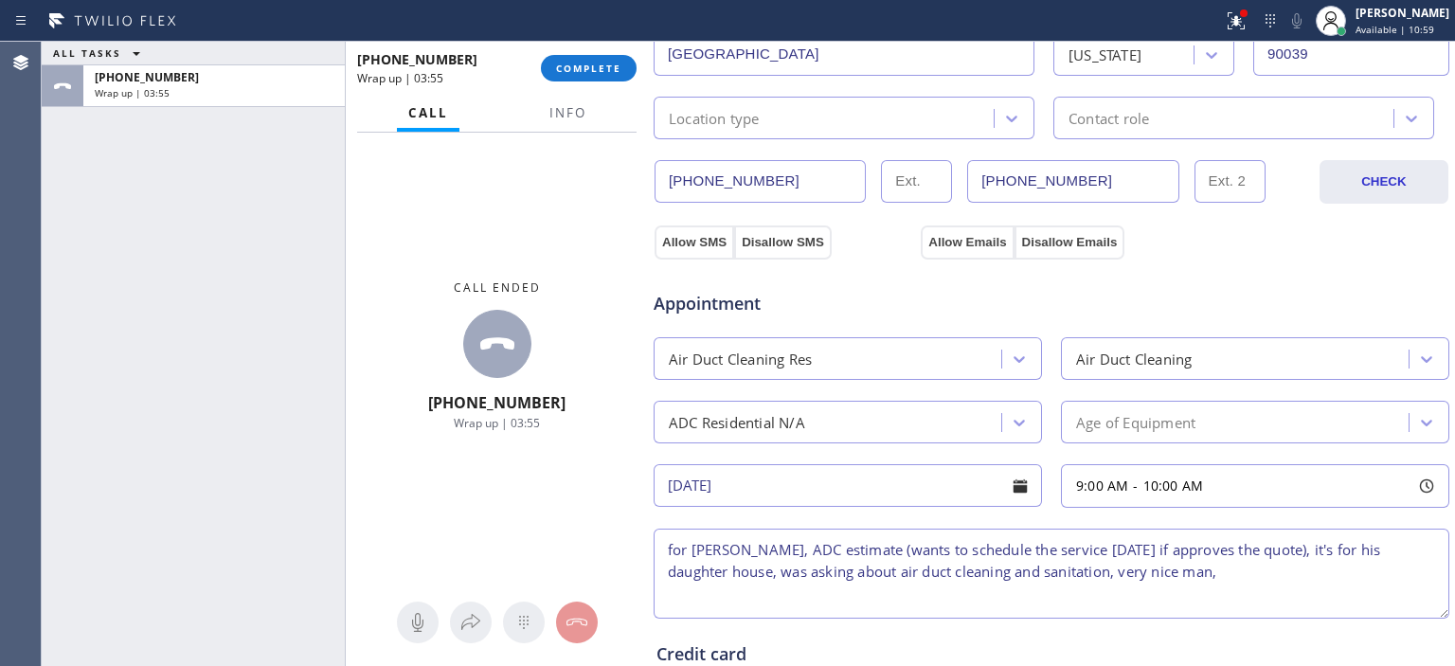
click at [1283, 272] on div "Appointment" at bounding box center [1051, 292] width 799 height 48
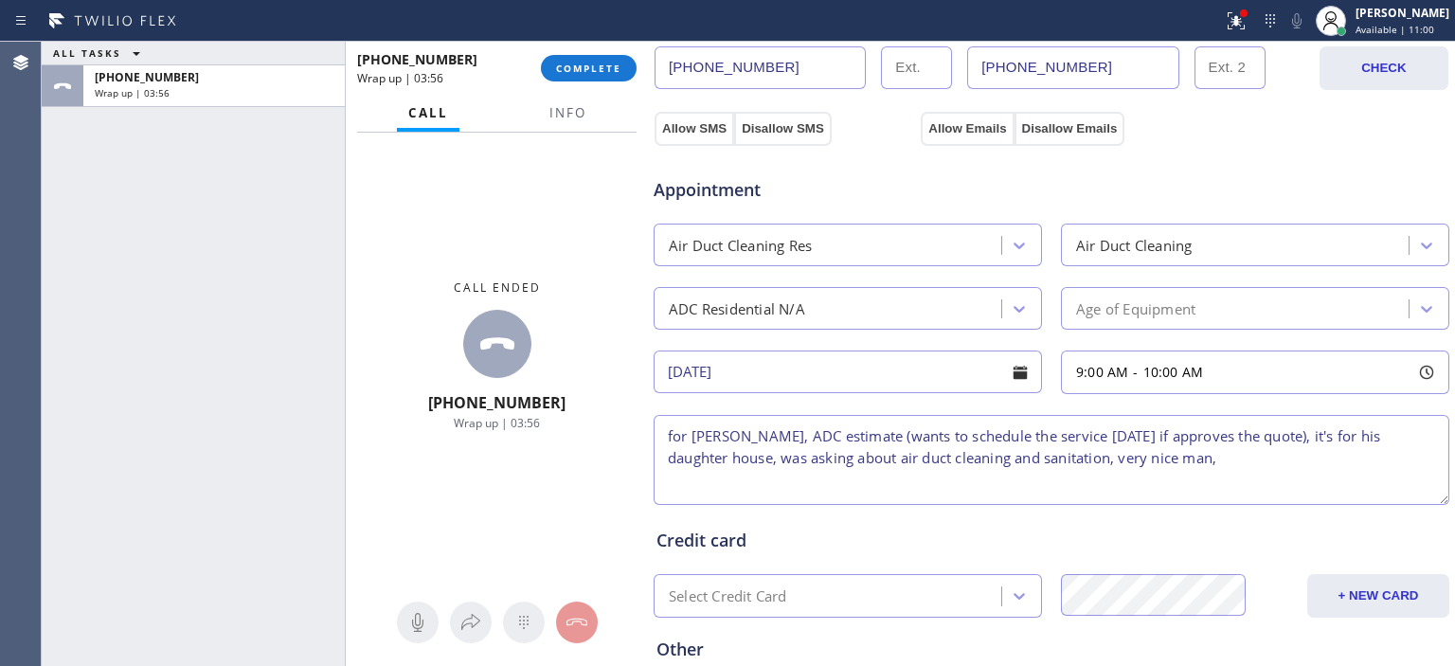
scroll to position [797, 0]
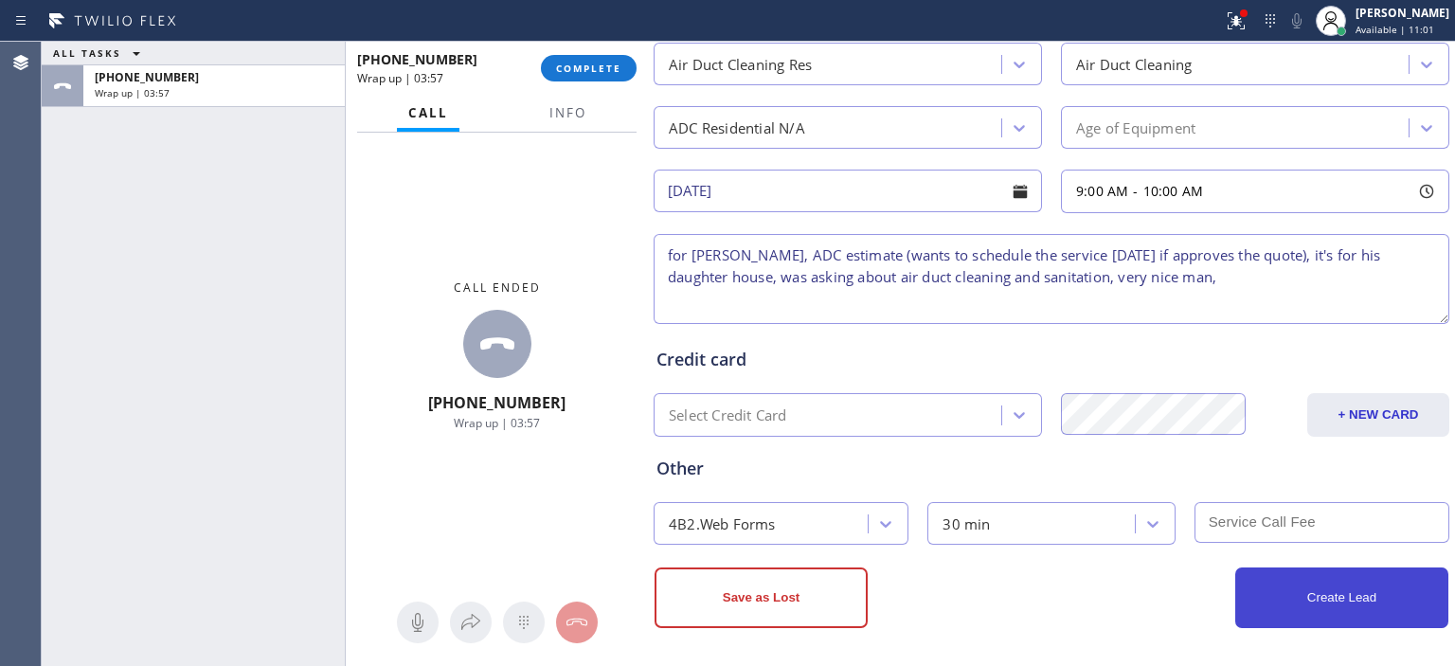
click at [1327, 598] on button "Create Lead" at bounding box center [1341, 597] width 213 height 61
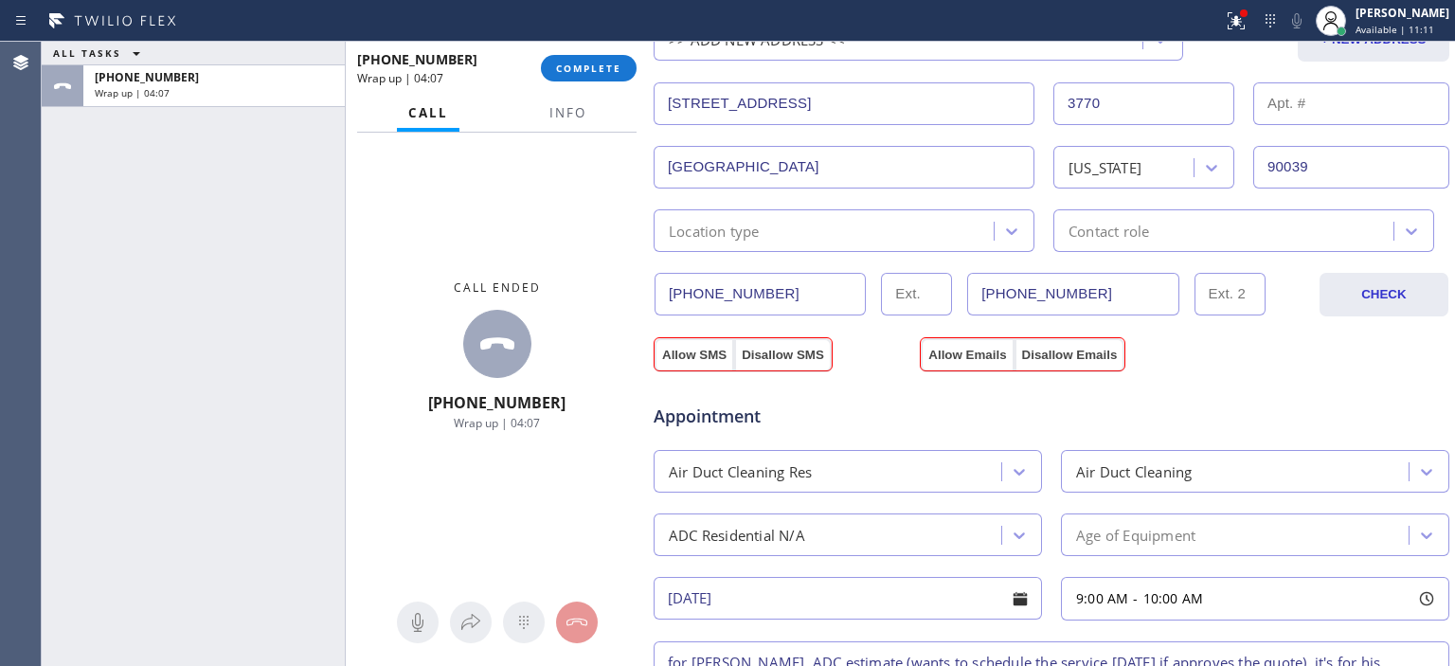
scroll to position [426, 0]
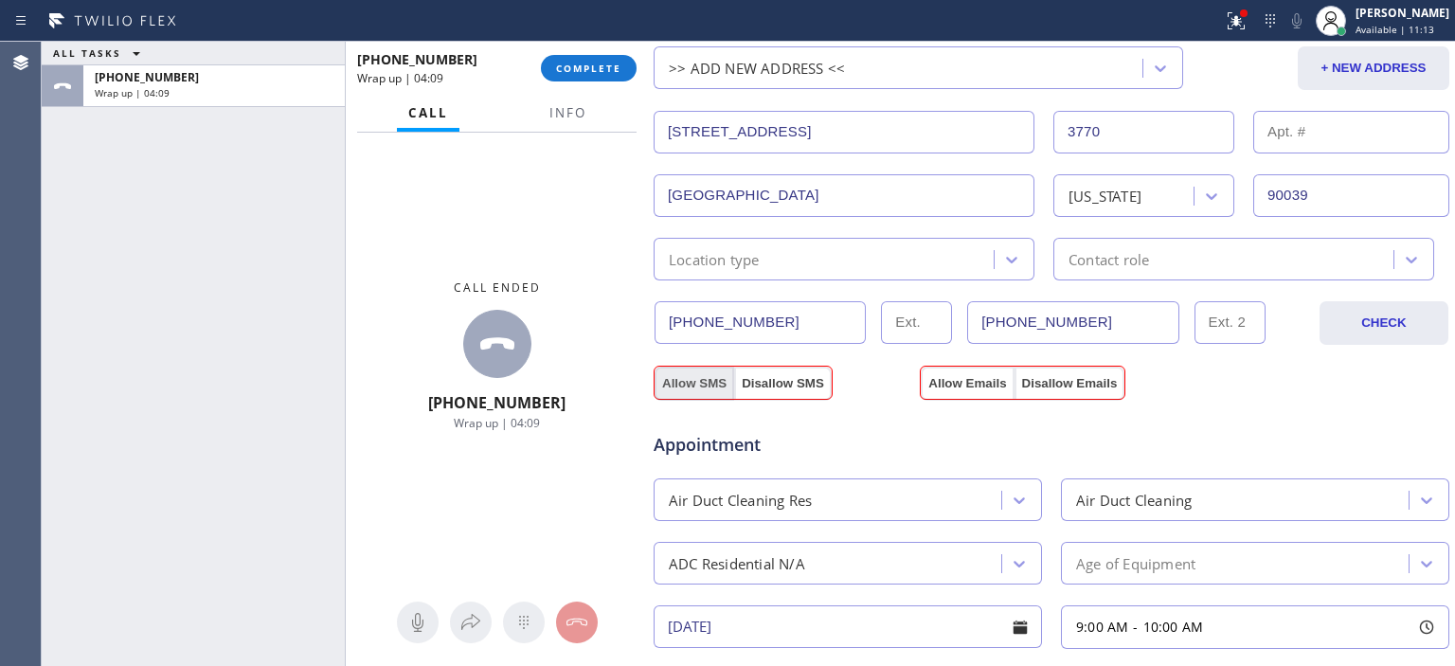
click at [694, 372] on button "Allow SMS" at bounding box center [694, 384] width 80 height 34
click at [978, 379] on button "Allow Emails" at bounding box center [967, 384] width 93 height 34
click at [962, 370] on button "Allow Emails" at bounding box center [967, 384] width 93 height 34
click at [704, 385] on button "Allow SMS" at bounding box center [694, 384] width 80 height 34
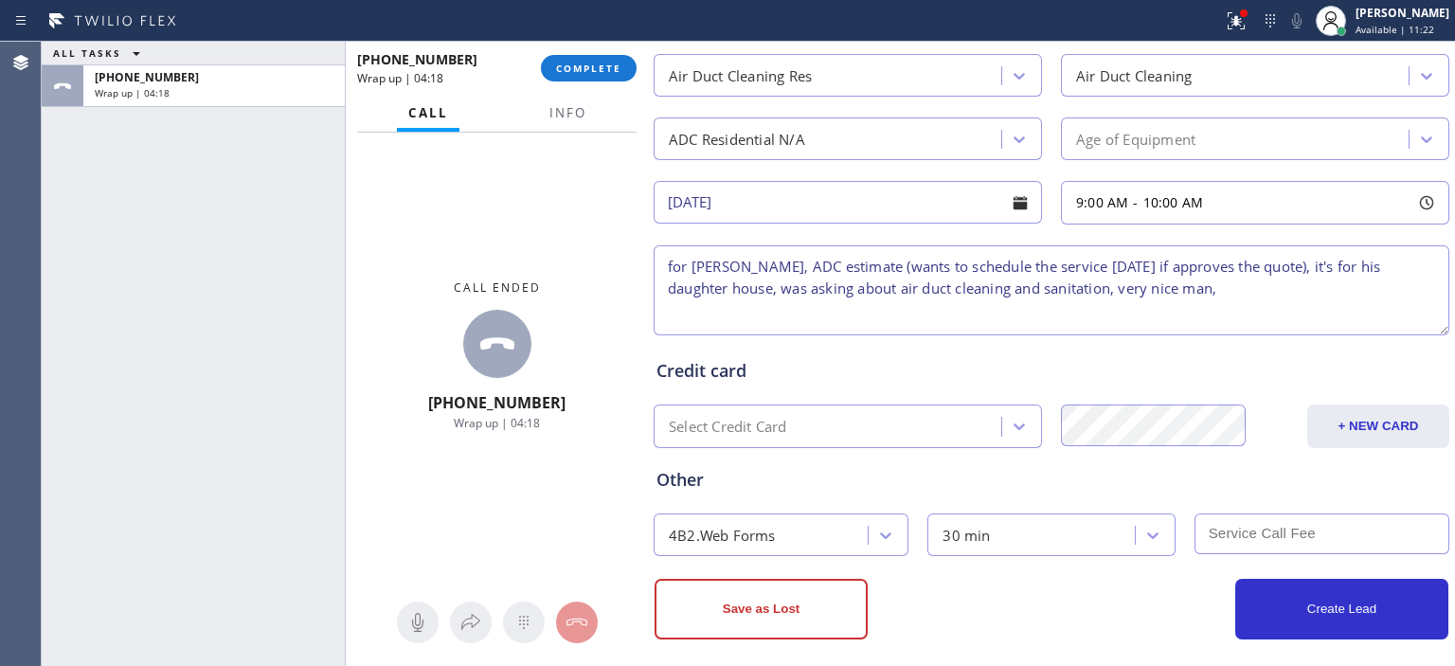
scroll to position [862, 0]
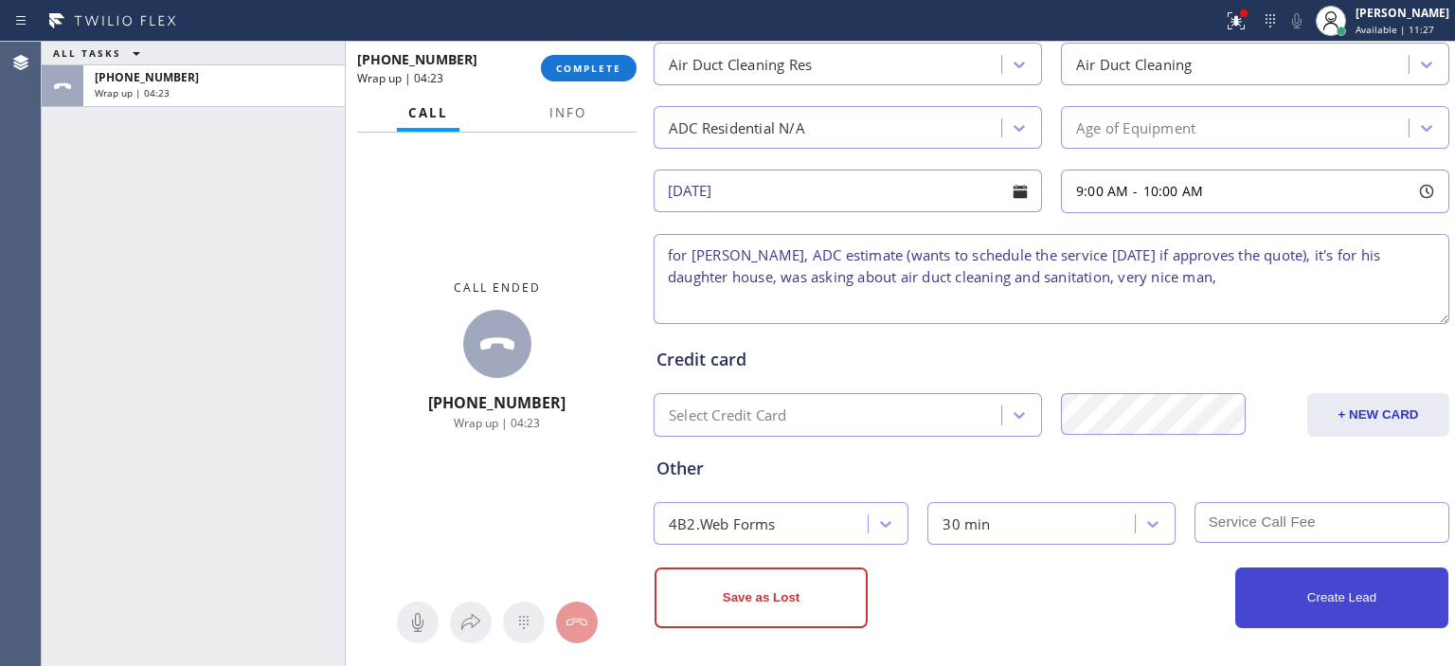
click at [1280, 601] on button "Create Lead" at bounding box center [1341, 597] width 213 height 61
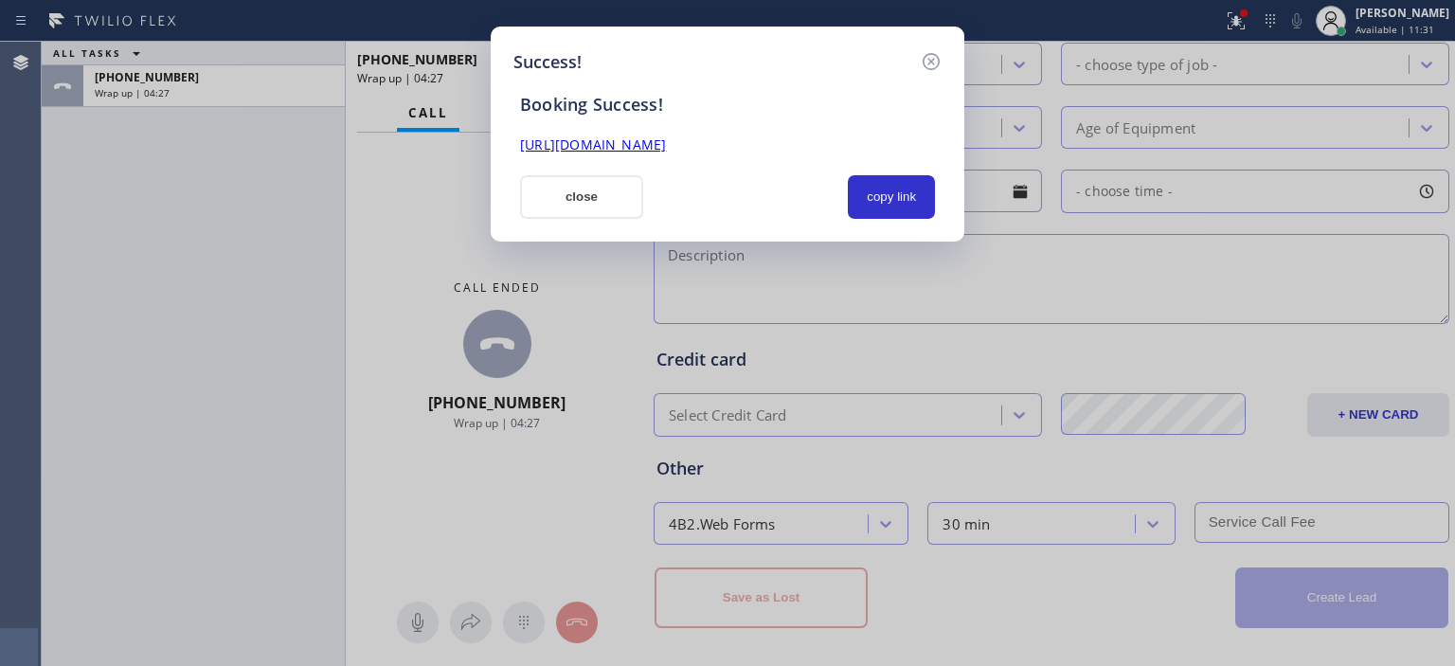
click at [666, 143] on link "[URL][DOMAIN_NAME]" at bounding box center [593, 144] width 146 height 18
